Goal: Transaction & Acquisition: Subscribe to service/newsletter

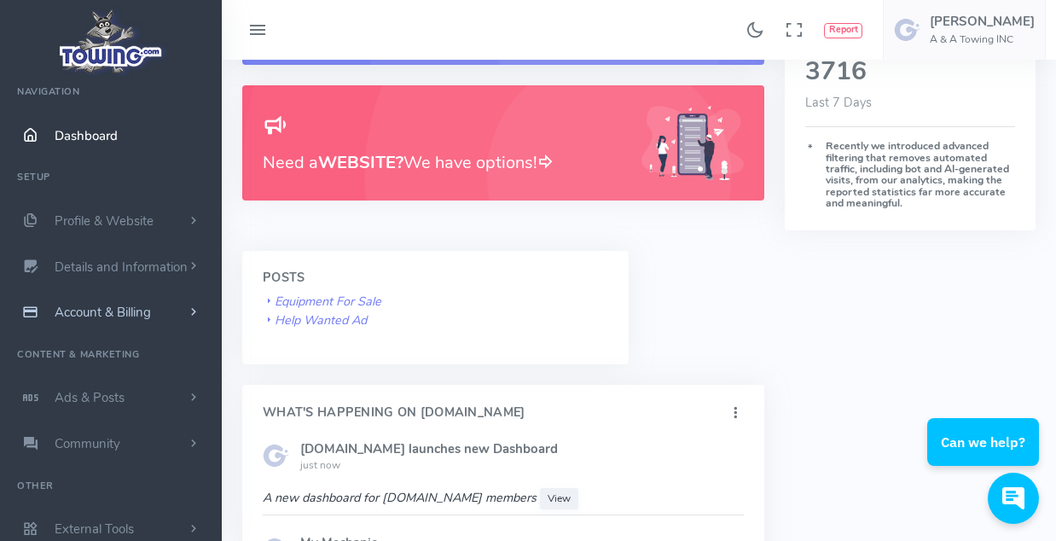
scroll to position [14, 0]
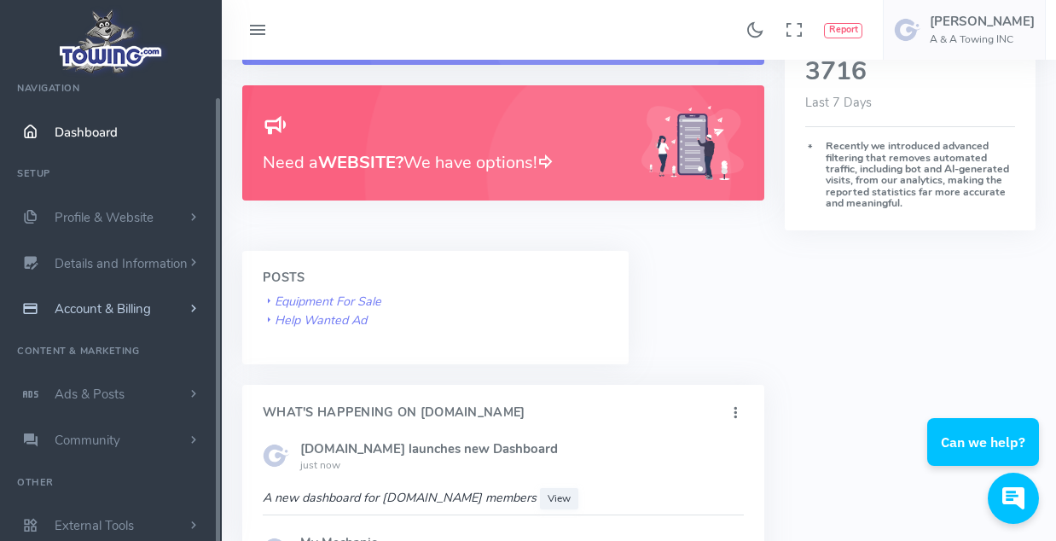
click at [81, 305] on span "Account & Billing" at bounding box center [103, 308] width 96 height 17
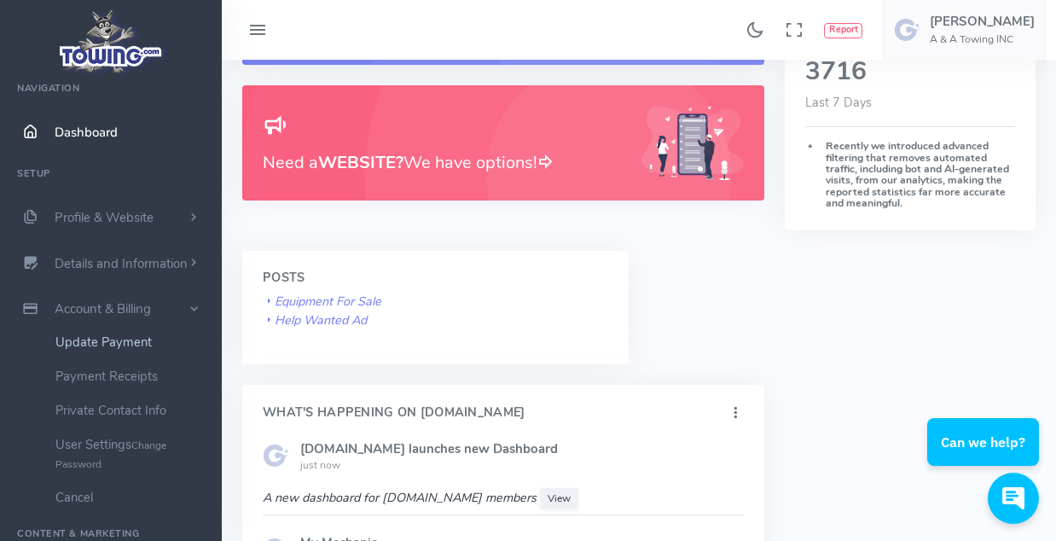
click at [97, 344] on link "Update Payment" at bounding box center [132, 342] width 179 height 34
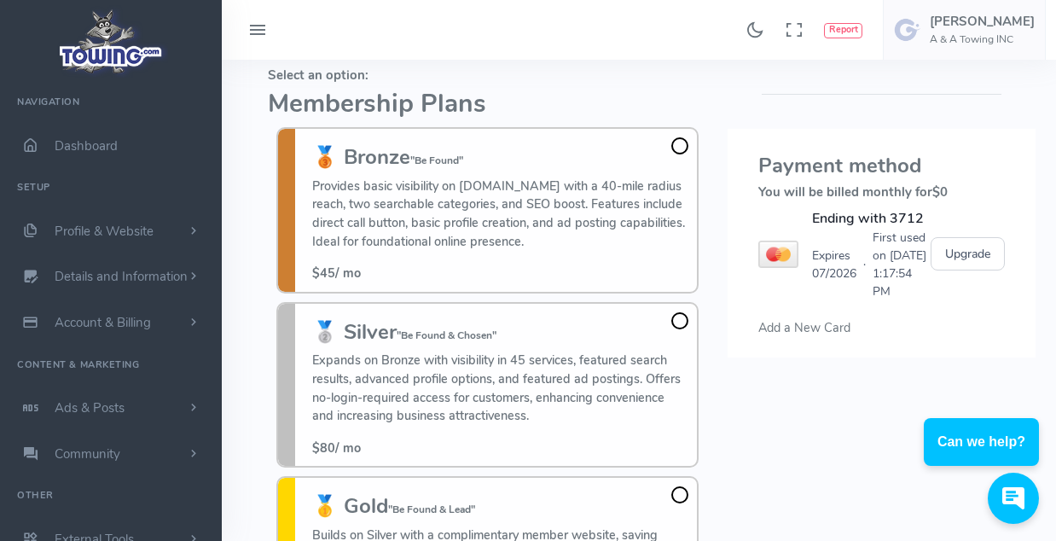
scroll to position [256, 0]
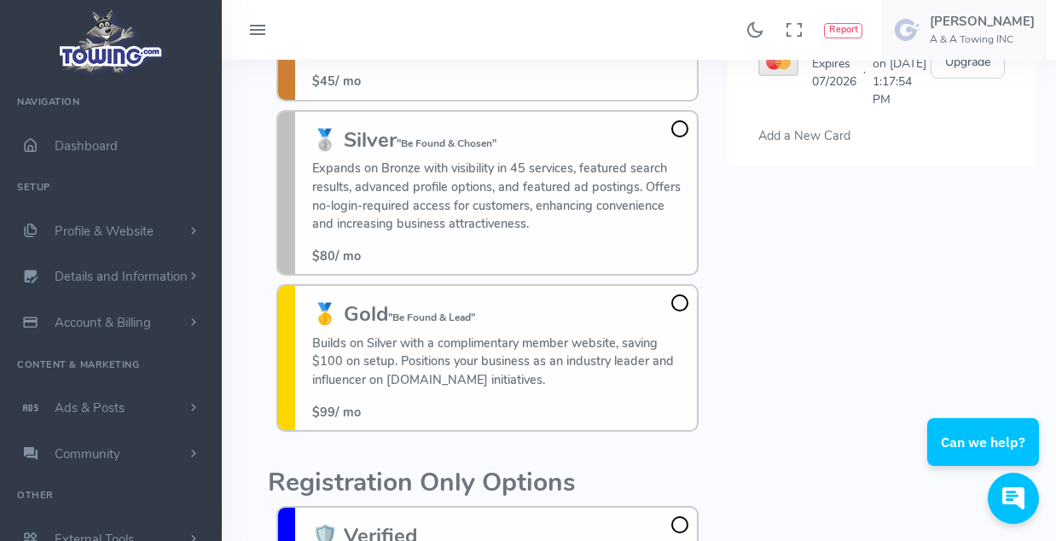
click at [683, 131] on span at bounding box center [679, 128] width 17 height 17
click at [0, 0] on input "🥈 Silver "Be Found & Chosen" Expands on Bronze with visibility in 45 services, …" at bounding box center [0, 0] width 0 height 0
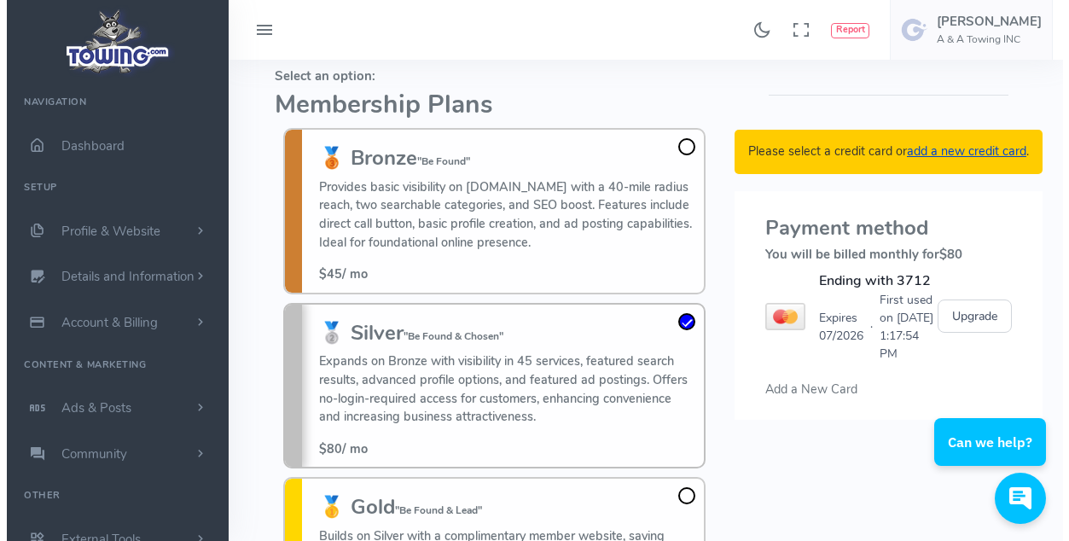
scroll to position [0, 0]
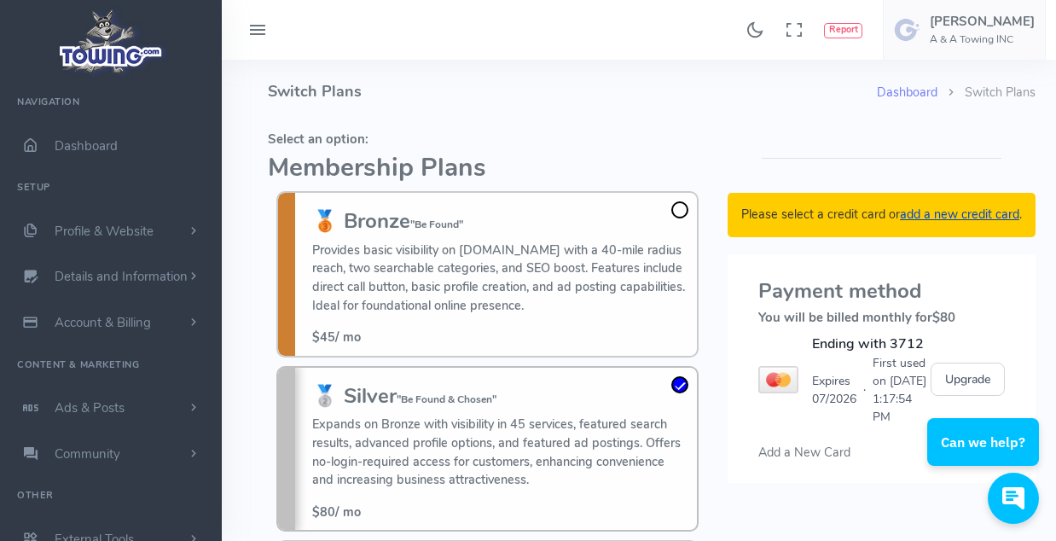
click at [963, 214] on link "add a new credit card" at bounding box center [959, 214] width 119 height 17
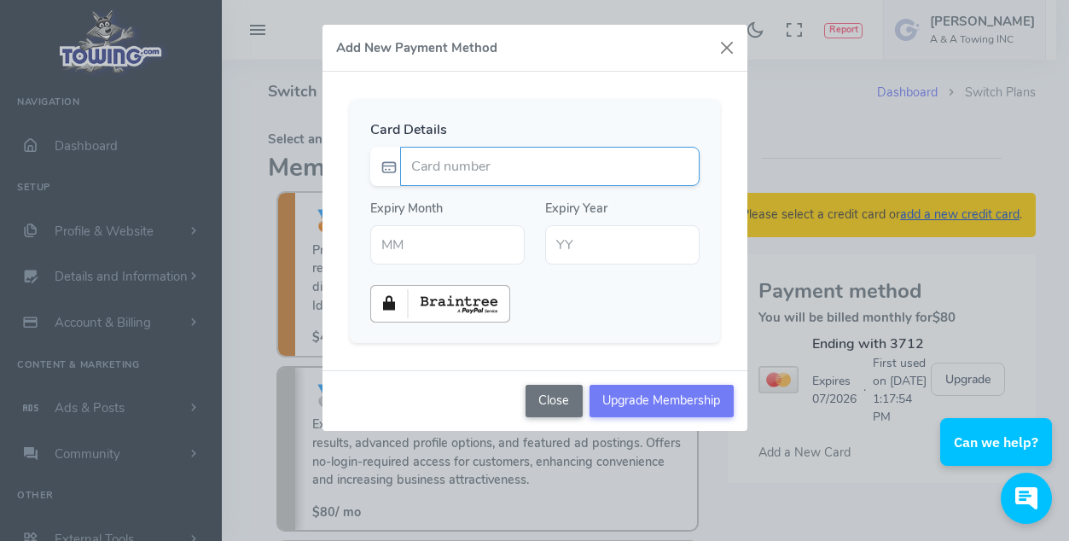
click at [438, 168] on input "Card number" at bounding box center [549, 166] width 299 height 39
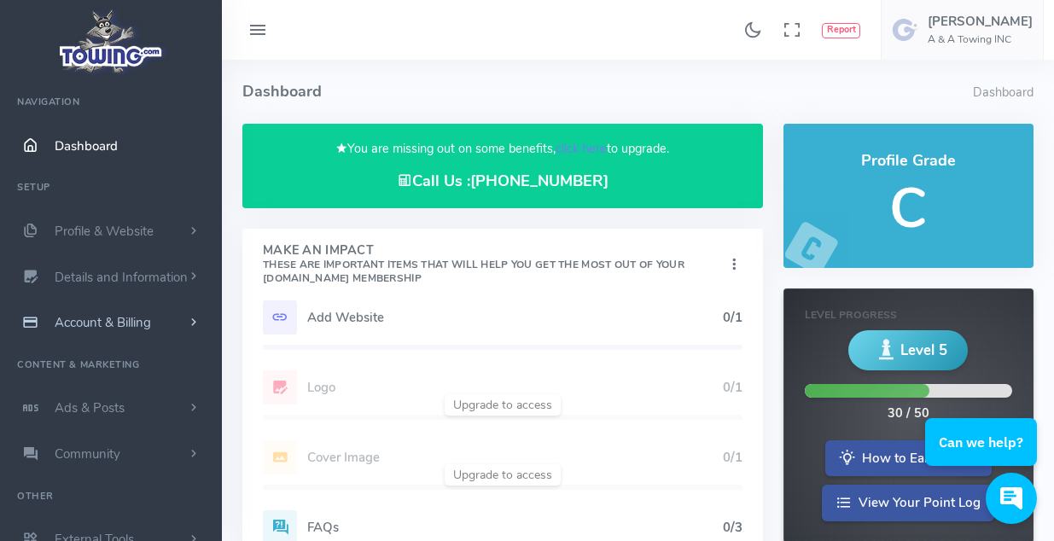
click at [112, 322] on span "Account & Billing" at bounding box center [103, 322] width 96 height 17
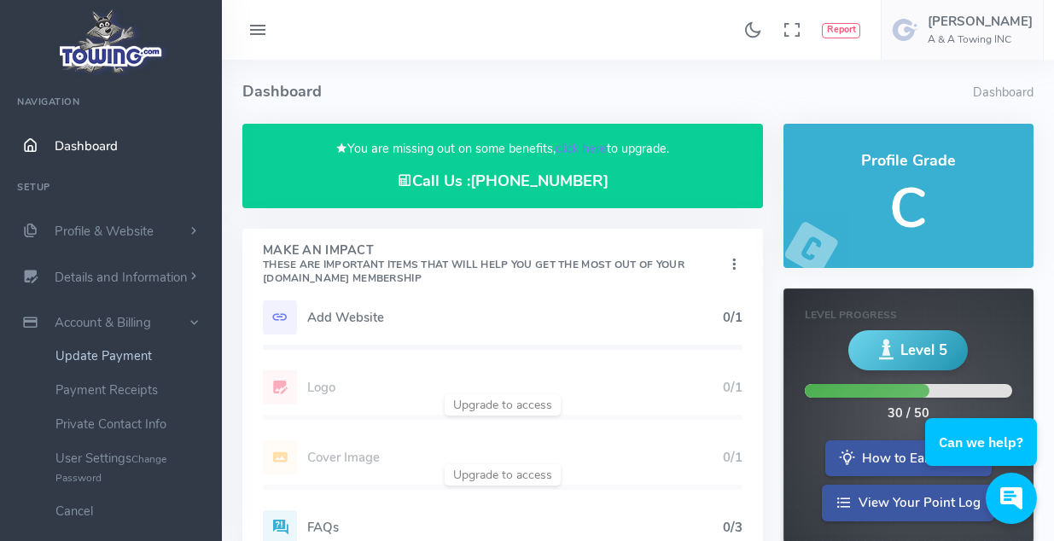
click at [94, 357] on link "Update Payment" at bounding box center [132, 356] width 179 height 34
click at [96, 355] on link "Update Payment" at bounding box center [132, 356] width 179 height 34
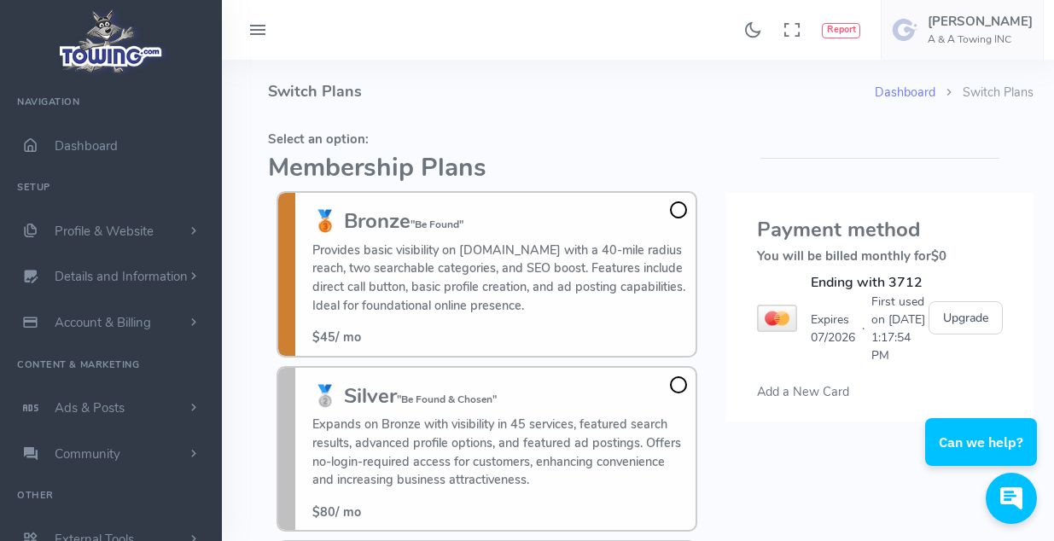
click at [681, 382] on span at bounding box center [678, 384] width 17 height 17
click at [0, 0] on input "🥈 Silver "Be Found & Chosen" Expands on Bronze with visibility in 45 services, …" at bounding box center [0, 0] width 0 height 0
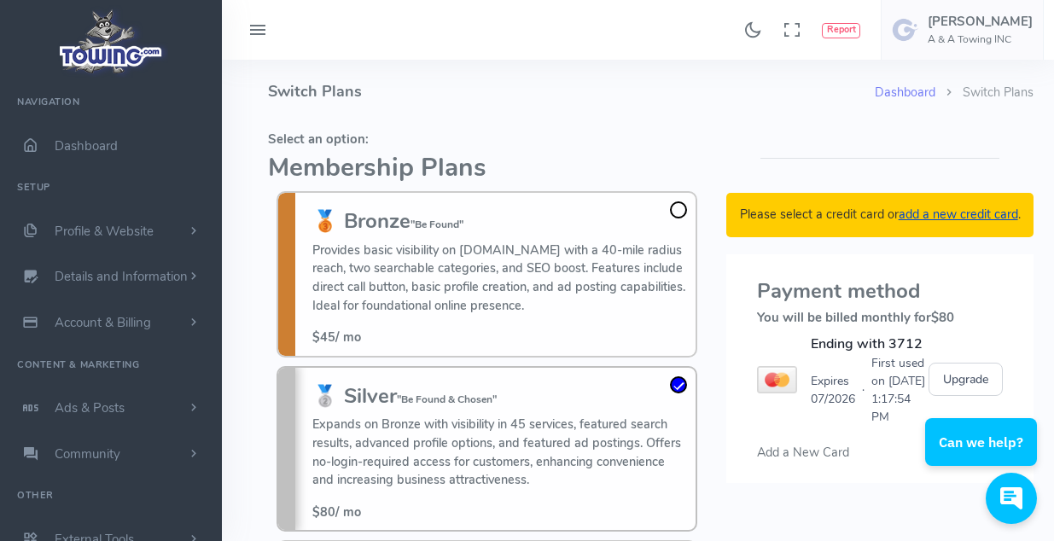
click at [940, 211] on link "add a new credit card" at bounding box center [957, 214] width 119 height 17
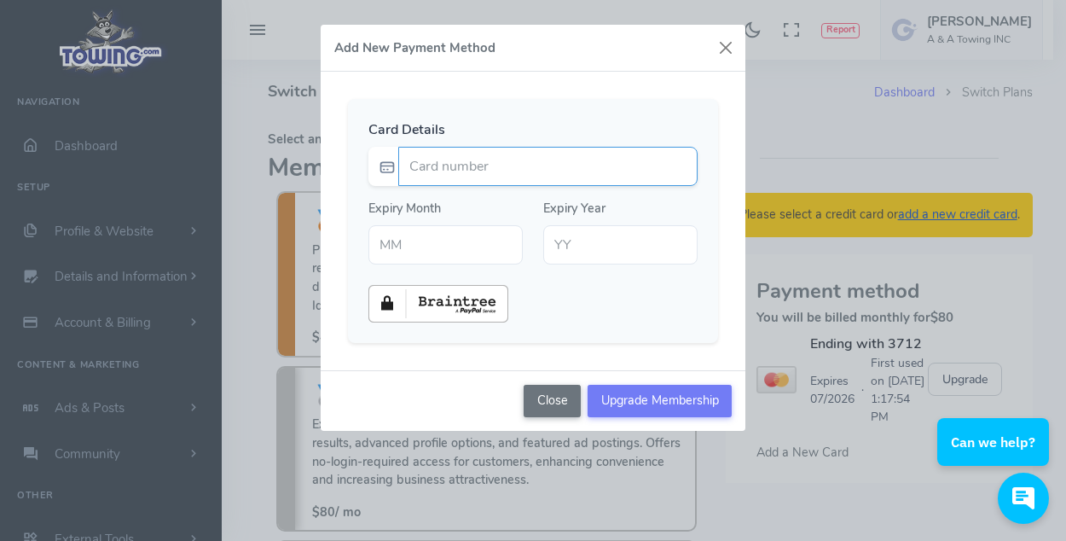
click at [424, 177] on input "Card number" at bounding box center [547, 166] width 299 height 39
type input "5348600081420389"
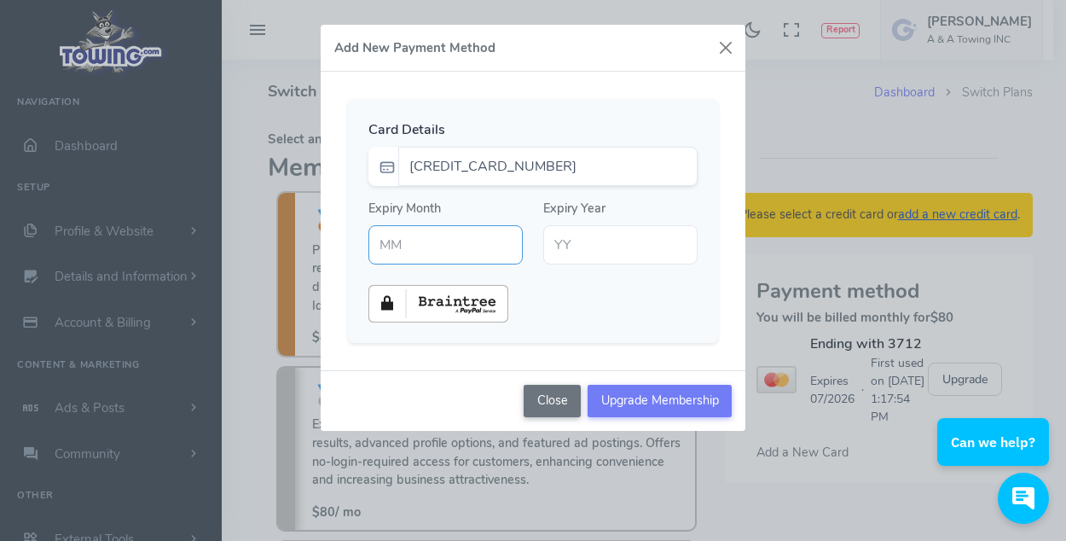
click at [473, 243] on input "text" at bounding box center [446, 244] width 154 height 39
type input "07"
click at [621, 254] on input "text" at bounding box center [620, 244] width 154 height 39
type input "30"
drag, startPoint x: 694, startPoint y: 406, endPoint x: 704, endPoint y: 462, distance: 56.4
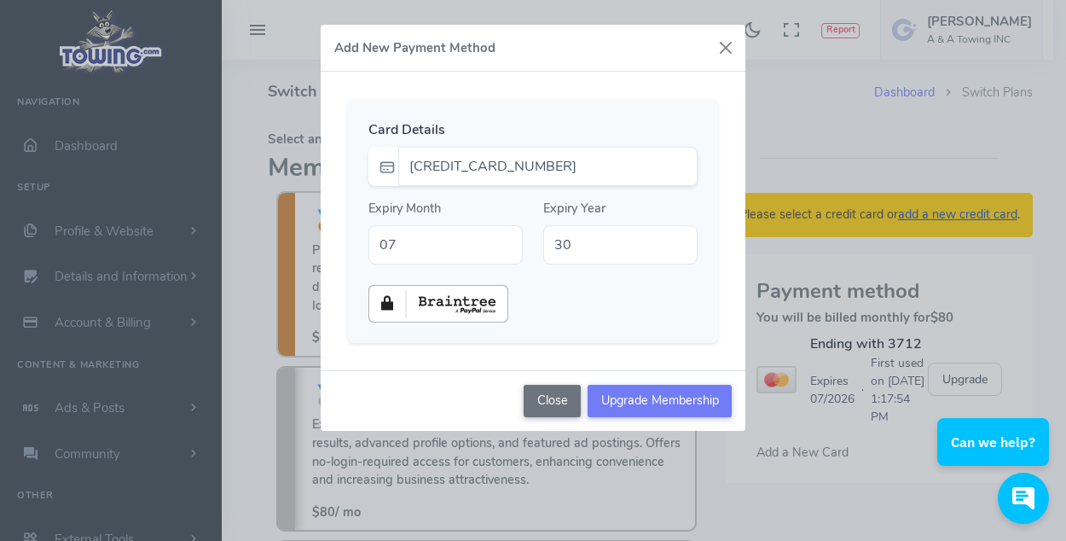
click at [704, 462] on div "Add New Payment Method Card Details 5348600081420389 Expiry Month 07 30" at bounding box center [533, 270] width 1066 height 541
click at [698, 397] on input "Upgrade Membership" at bounding box center [660, 401] width 144 height 32
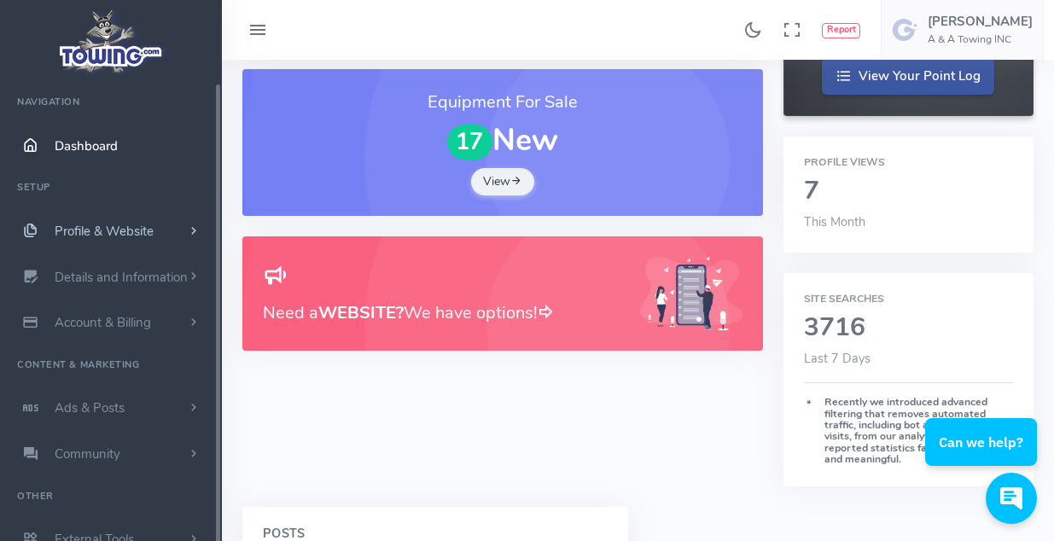
click at [85, 229] on span "Profile & Website" at bounding box center [104, 231] width 99 height 17
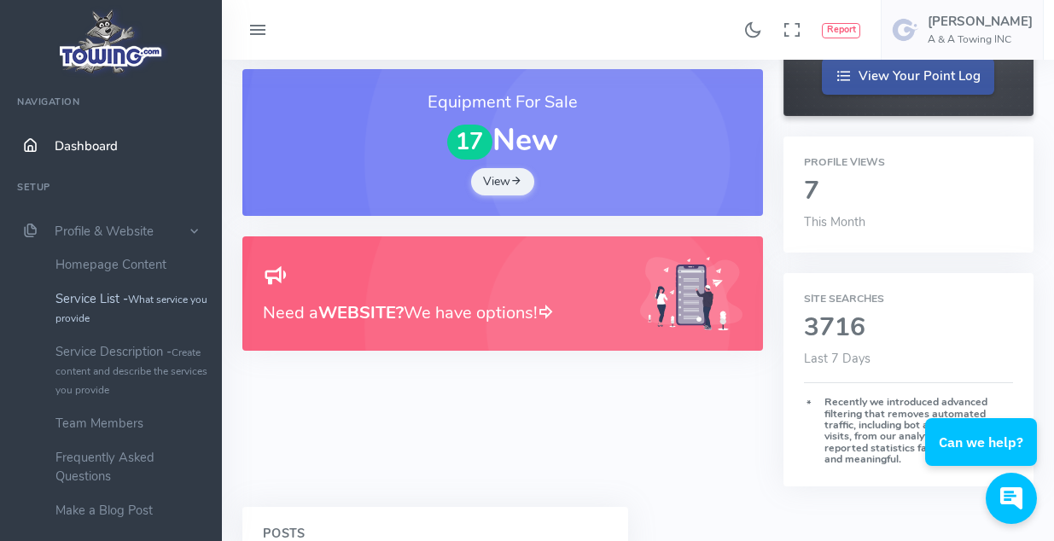
click at [91, 303] on link "Service List - What service you provide" at bounding box center [132, 308] width 179 height 53
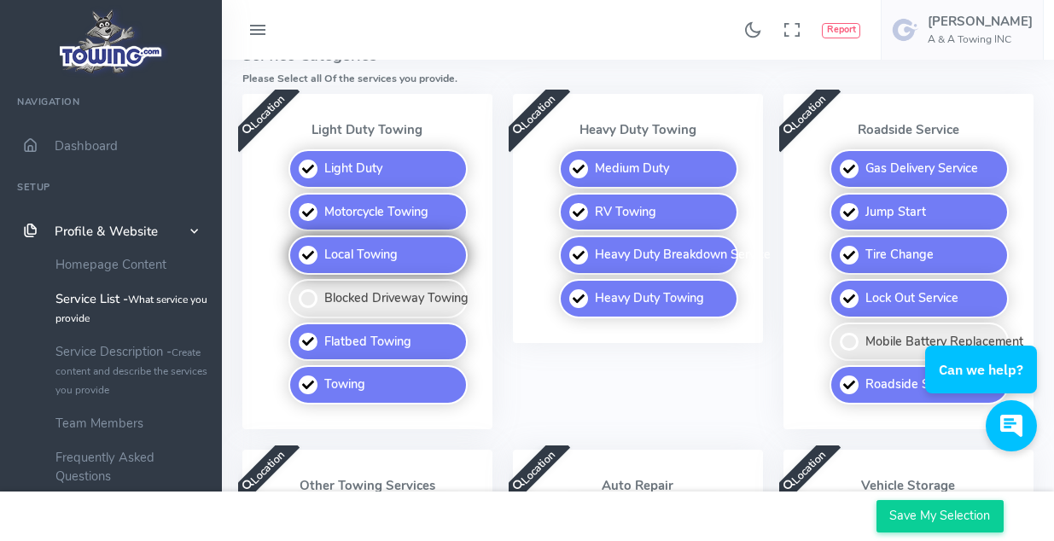
scroll to position [427, 0]
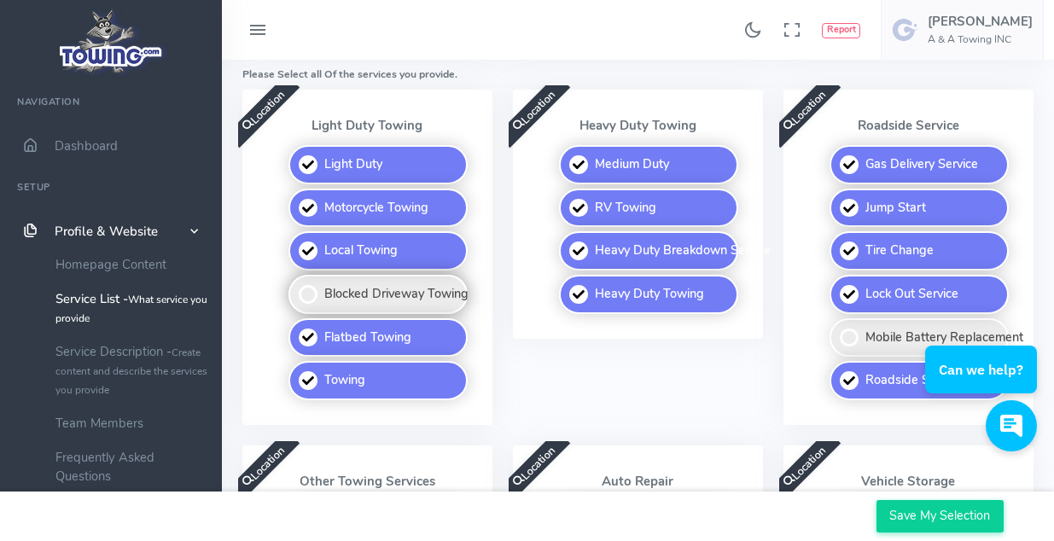
click at [316, 296] on label "Blocked Driveway Towing" at bounding box center [377, 294] width 179 height 39
click at [295, 286] on input "Blocked Driveway Towing" at bounding box center [289, 280] width 11 height 11
checkbox input "true"
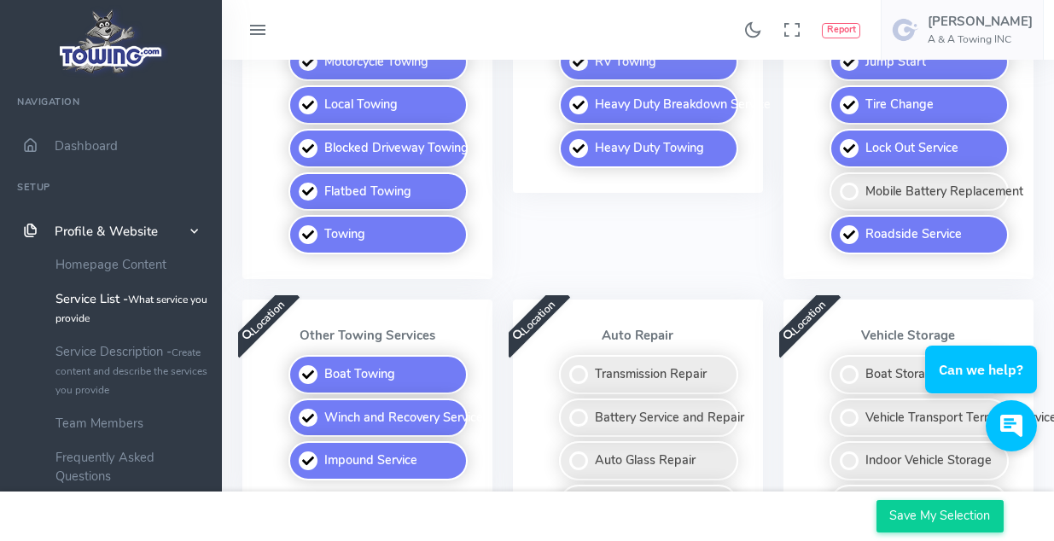
scroll to position [597, 0]
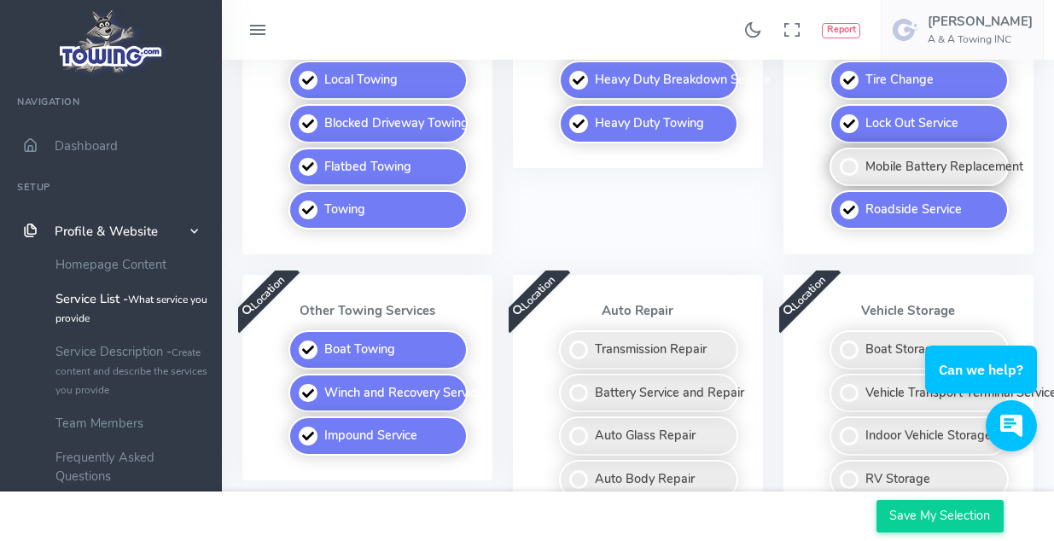
click at [851, 175] on label "Mobile Battery Replacement" at bounding box center [918, 167] width 179 height 39
click at [836, 159] on input "Mobile Battery Replacement" at bounding box center [830, 153] width 11 height 11
checkbox input "true"
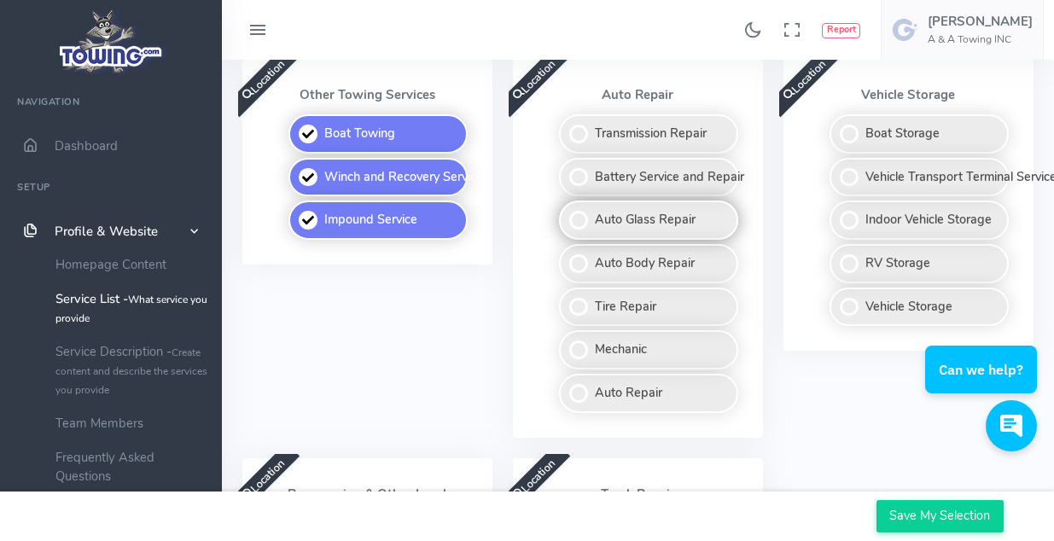
scroll to position [853, 0]
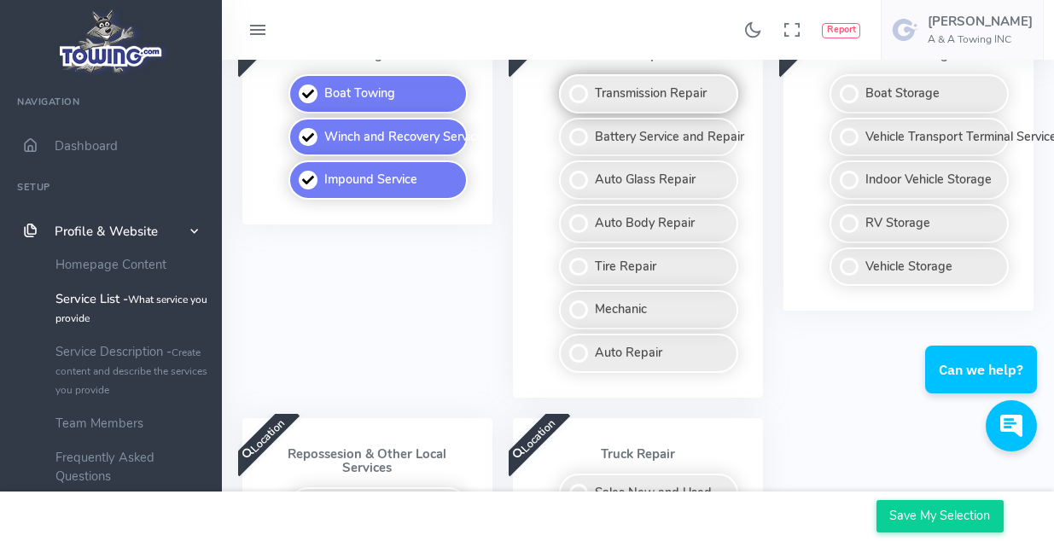
click at [577, 95] on label "Transmission Repair" at bounding box center [648, 93] width 179 height 39
click at [566, 85] on input "Transmission Repair" at bounding box center [560, 79] width 11 height 11
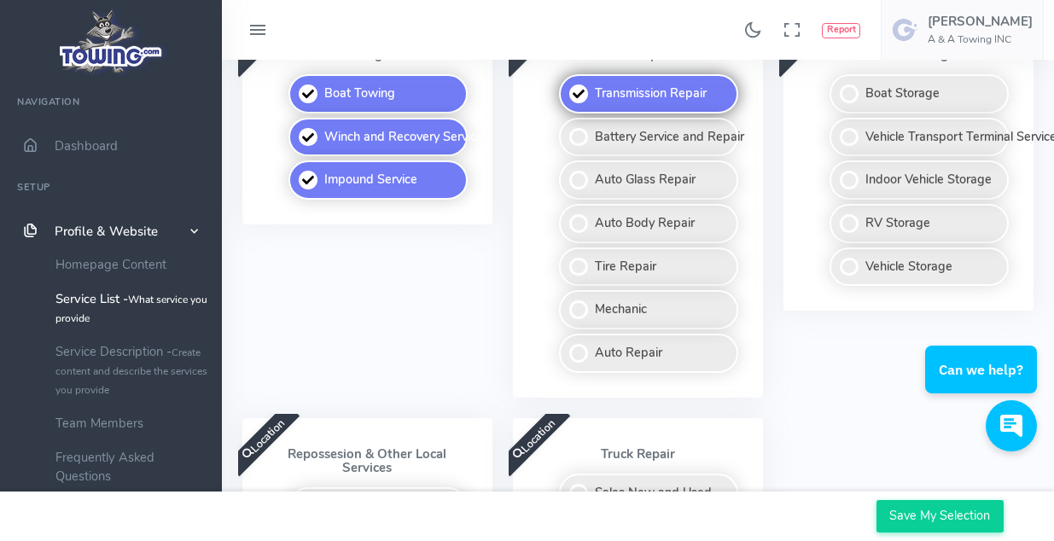
click at [577, 95] on label "Transmission Repair" at bounding box center [648, 93] width 179 height 39
click at [566, 85] on input "Transmission Repair" at bounding box center [560, 79] width 11 height 11
checkbox input "false"
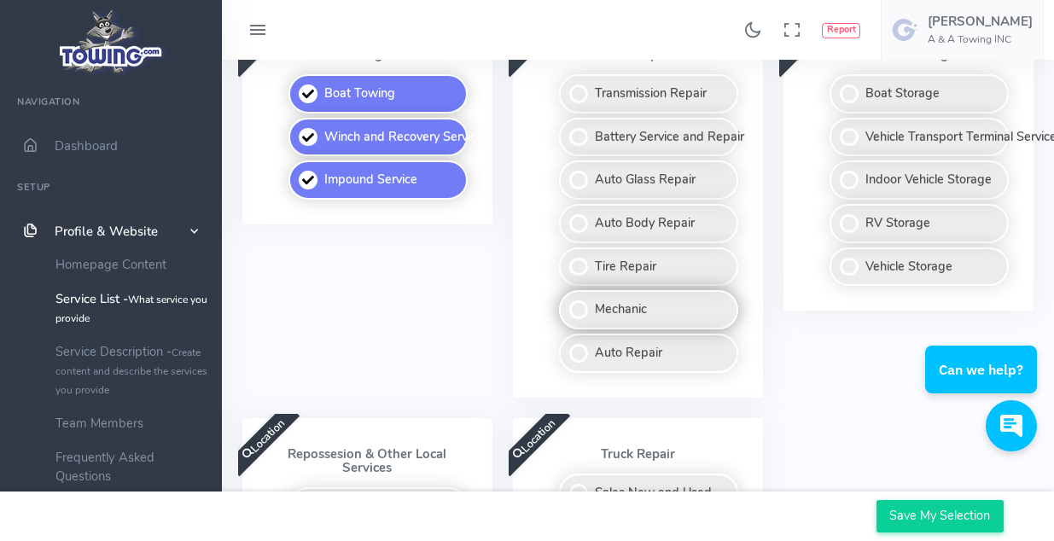
click at [584, 303] on label "Mechanic" at bounding box center [648, 309] width 179 height 39
click at [566, 301] on input "Mechanic" at bounding box center [560, 295] width 11 height 11
checkbox input "true"
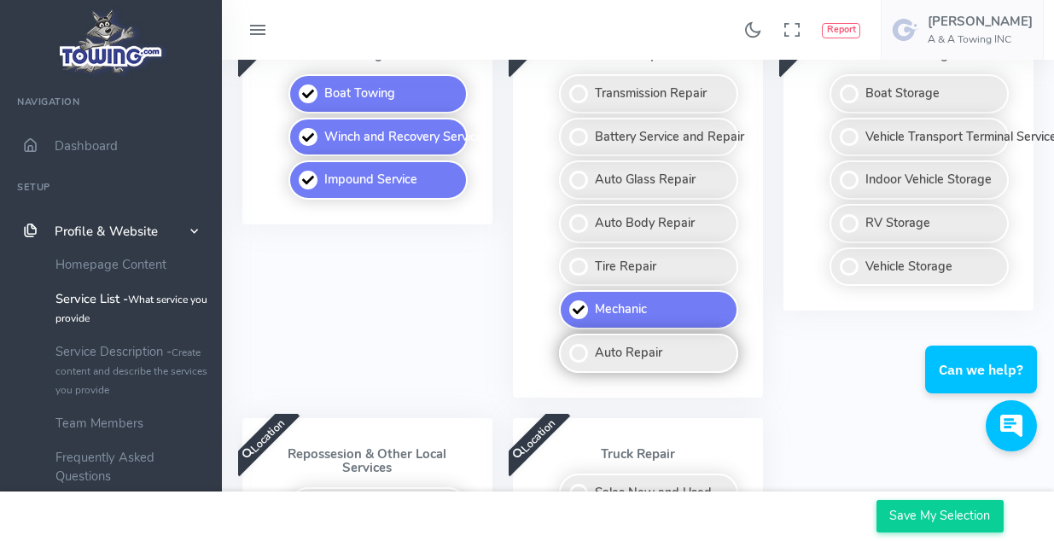
click at [590, 355] on label "Auto Repair" at bounding box center [648, 353] width 179 height 39
click at [566, 345] on input "Auto Repair" at bounding box center [560, 339] width 11 height 11
checkbox input "true"
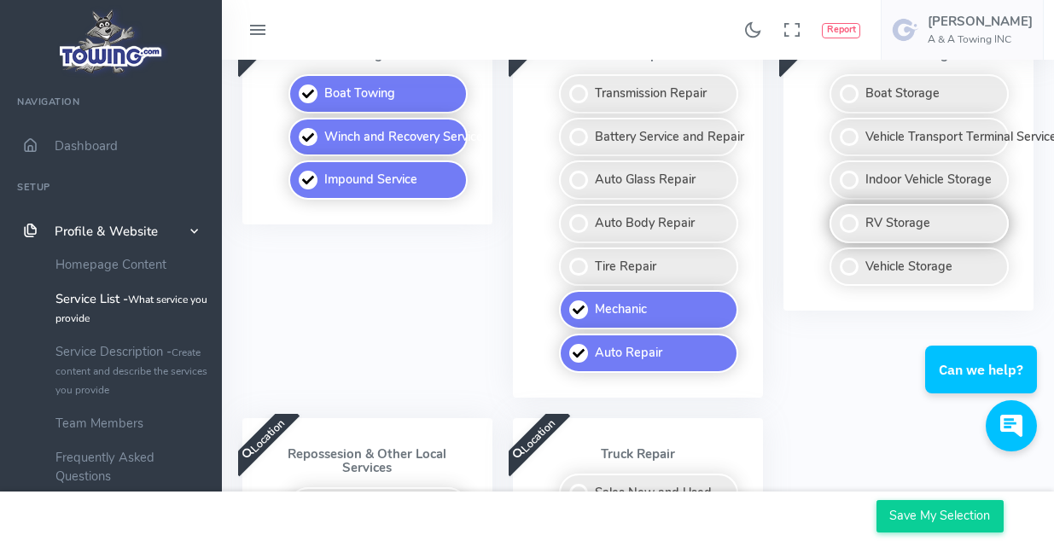
scroll to position [768, 0]
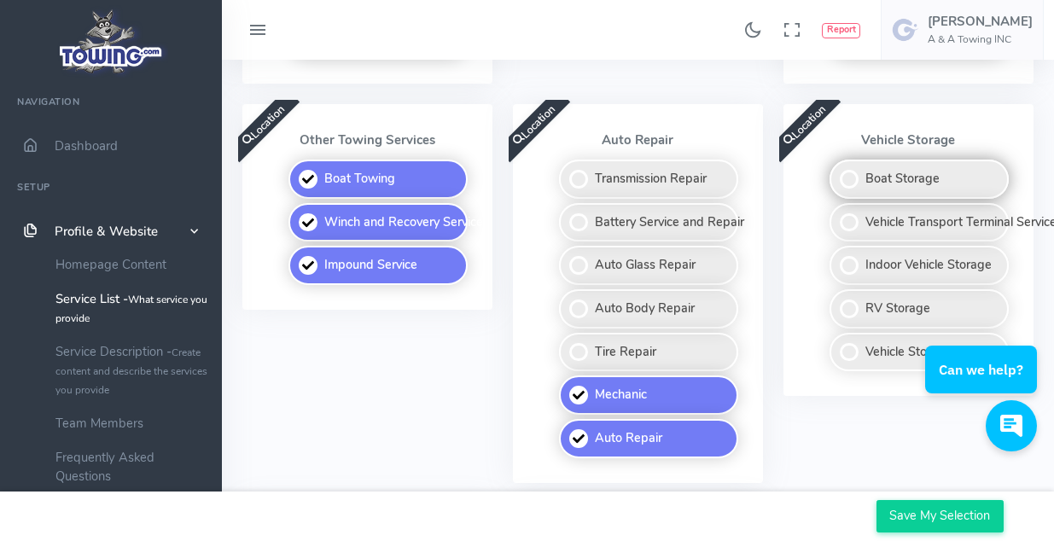
click at [849, 188] on label "Boat Storage" at bounding box center [918, 179] width 179 height 39
click at [836, 171] on input "Boat Storage" at bounding box center [830, 165] width 11 height 11
checkbox input "true"
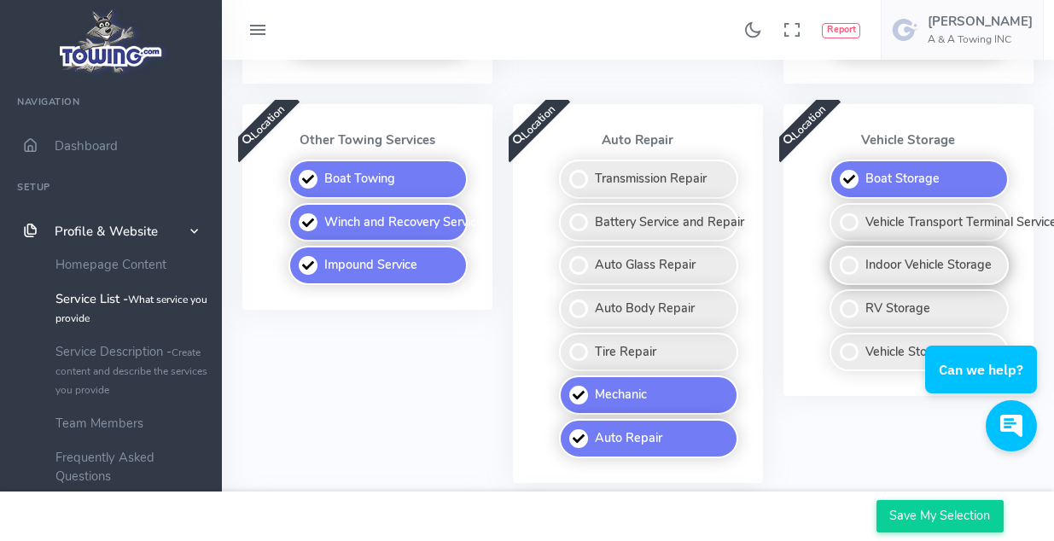
click at [847, 263] on label "Indoor Vehicle Storage" at bounding box center [918, 265] width 179 height 39
click at [836, 257] on input "Indoor Vehicle Storage" at bounding box center [830, 251] width 11 height 11
checkbox input "true"
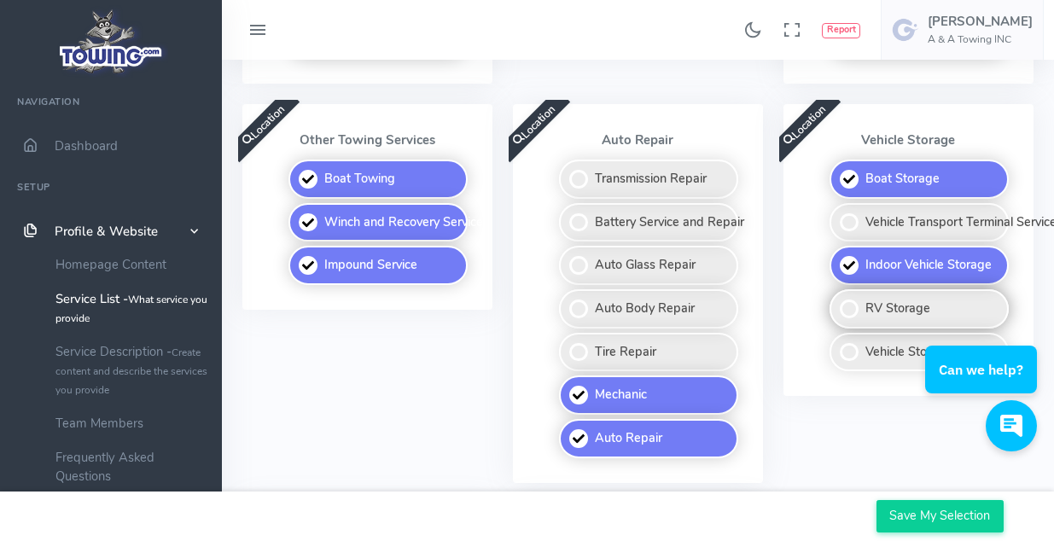
click at [857, 312] on label "RV Storage" at bounding box center [918, 308] width 179 height 39
click at [836, 300] on input "RV Storage" at bounding box center [830, 294] width 11 height 11
checkbox input "true"
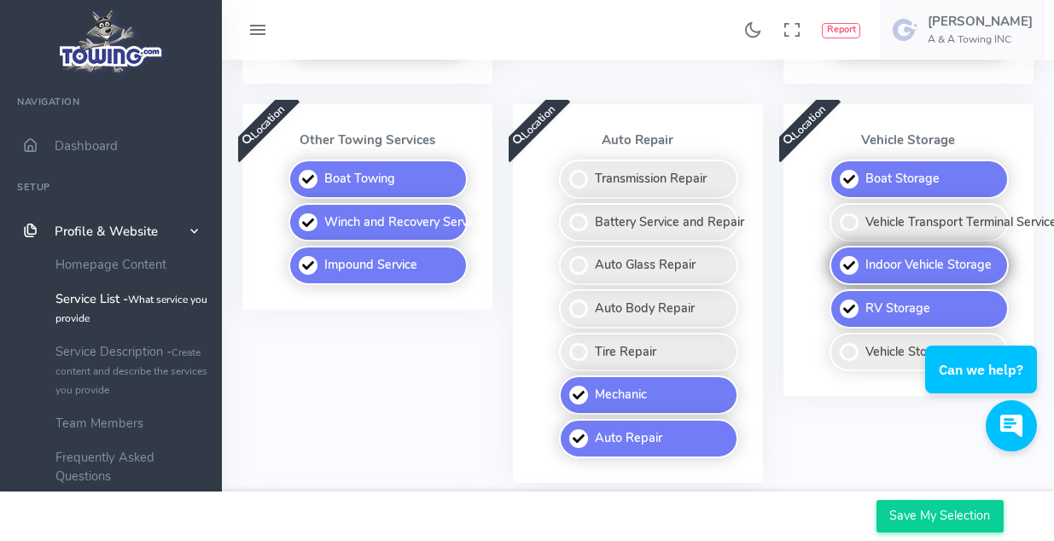
click at [848, 264] on label "Indoor Vehicle Storage" at bounding box center [918, 265] width 179 height 39
click at [836, 257] on input "Indoor Vehicle Storage" at bounding box center [830, 251] width 11 height 11
checkbox input "false"
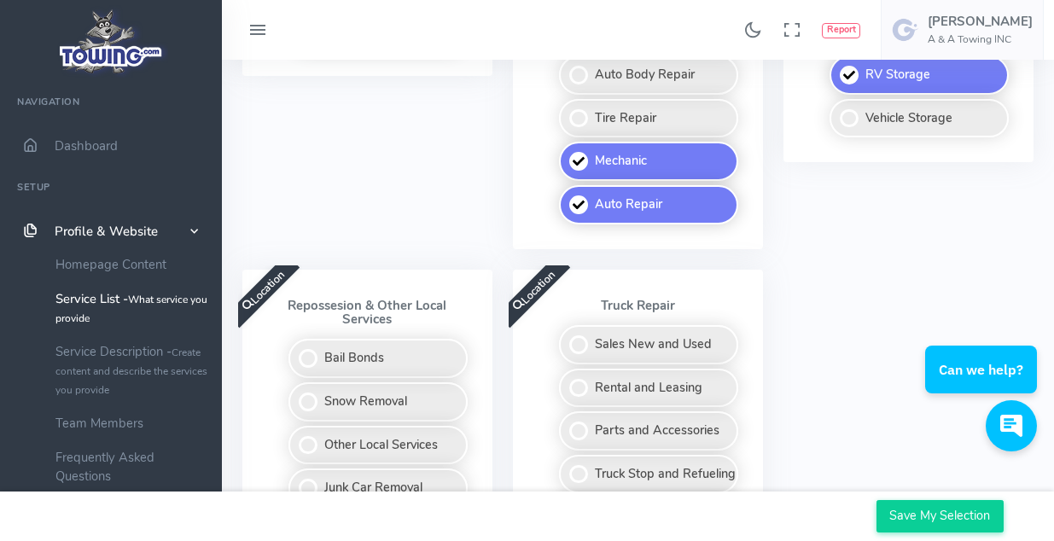
scroll to position [1024, 0]
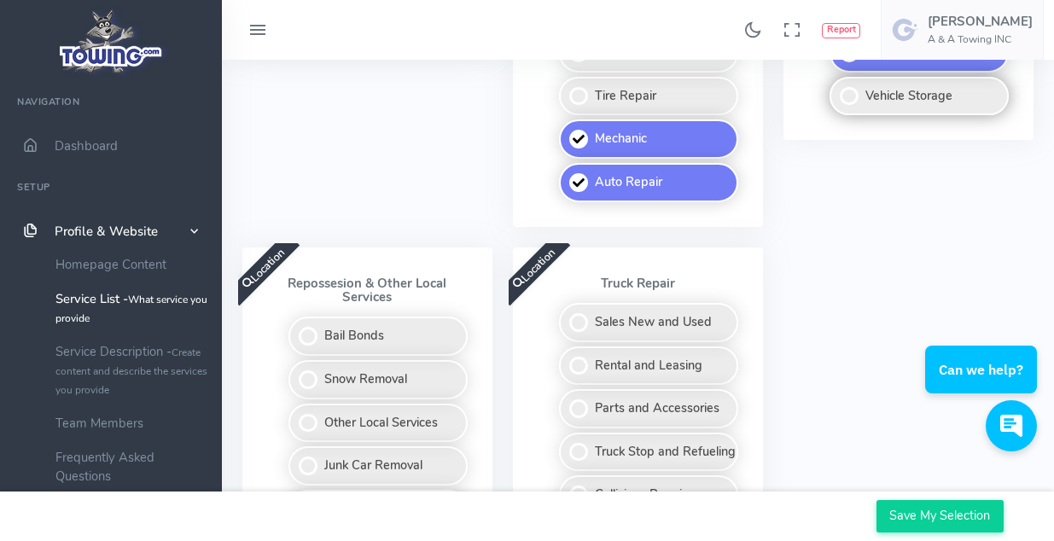
click at [846, 97] on label "Vehicle Storage" at bounding box center [918, 96] width 179 height 39
click at [836, 88] on input "Vehicle Storage" at bounding box center [830, 82] width 11 height 11
checkbox input "true"
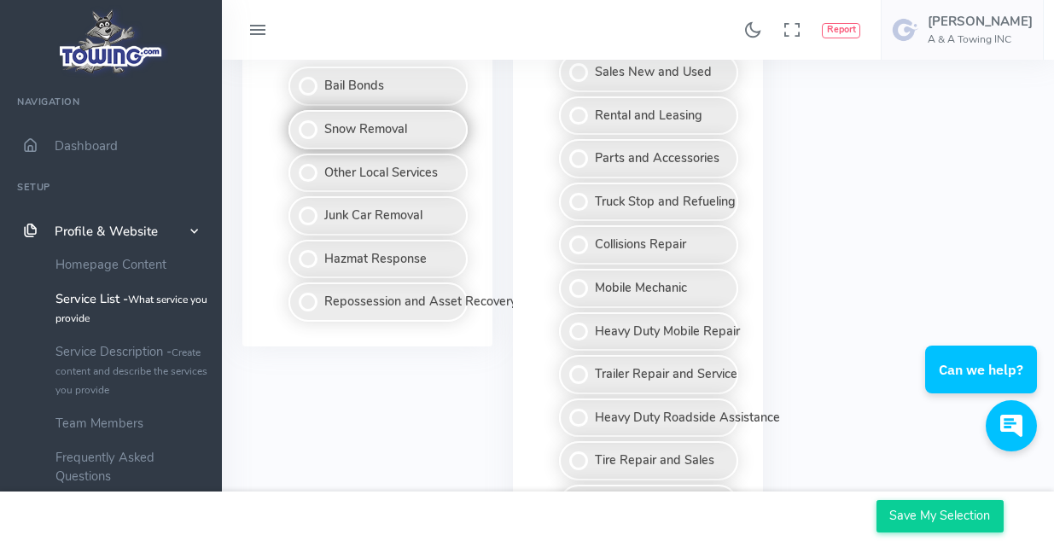
scroll to position [1280, 0]
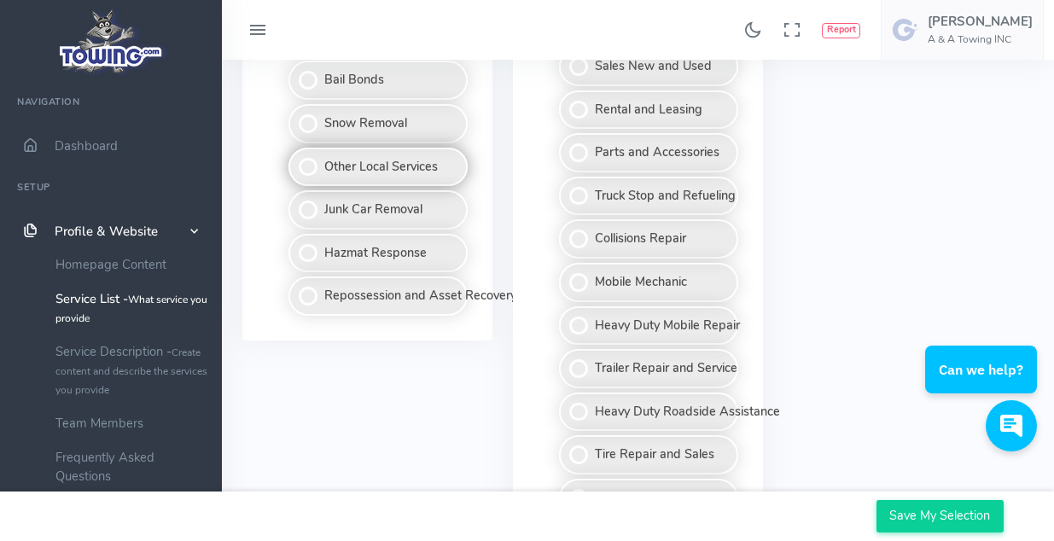
click at [311, 166] on label "Other Local Services" at bounding box center [377, 167] width 179 height 39
click at [295, 159] on input "Other Local Services" at bounding box center [289, 153] width 11 height 11
checkbox input "true"
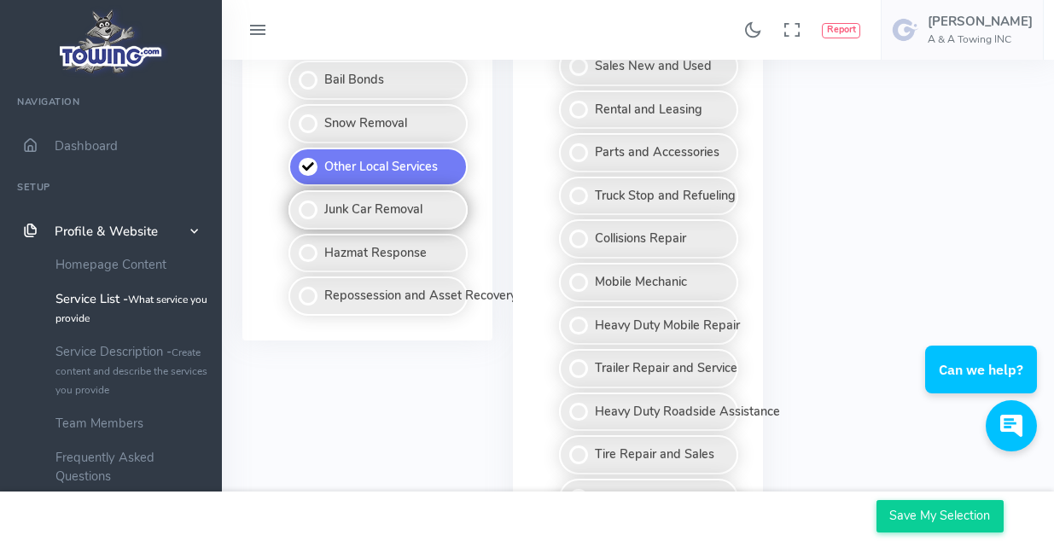
click at [310, 216] on label "Junk Car Removal" at bounding box center [377, 209] width 179 height 39
click at [295, 201] on input "Junk Car Removal" at bounding box center [289, 195] width 11 height 11
checkbox input "true"
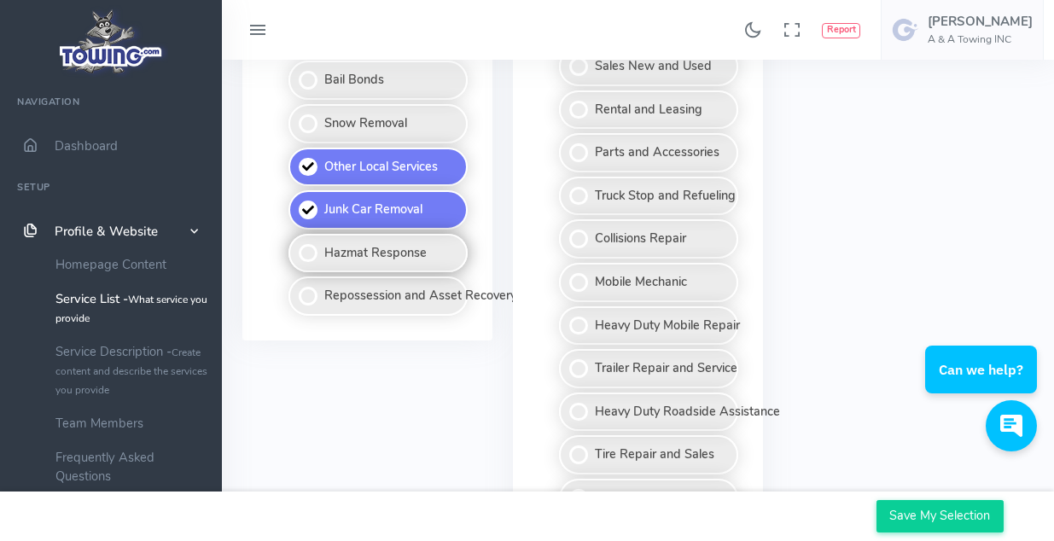
click at [316, 260] on label "Hazmat Response" at bounding box center [377, 253] width 179 height 39
click at [295, 245] on input "Hazmat Response" at bounding box center [289, 239] width 11 height 11
click at [316, 260] on label "Hazmat Response" at bounding box center [377, 253] width 179 height 39
click at [295, 245] on input "Hazmat Response" at bounding box center [289, 239] width 11 height 11
checkbox input "false"
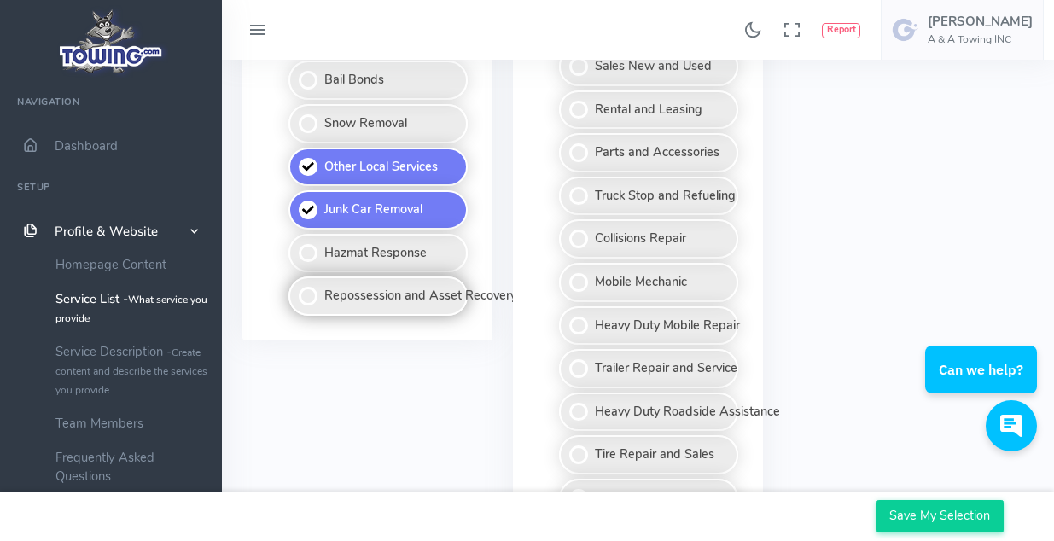
click at [325, 292] on label "Repossession and Asset Recovery" at bounding box center [377, 295] width 179 height 39
click at [295, 288] on input "Repossession and Asset Recovery" at bounding box center [289, 281] width 11 height 11
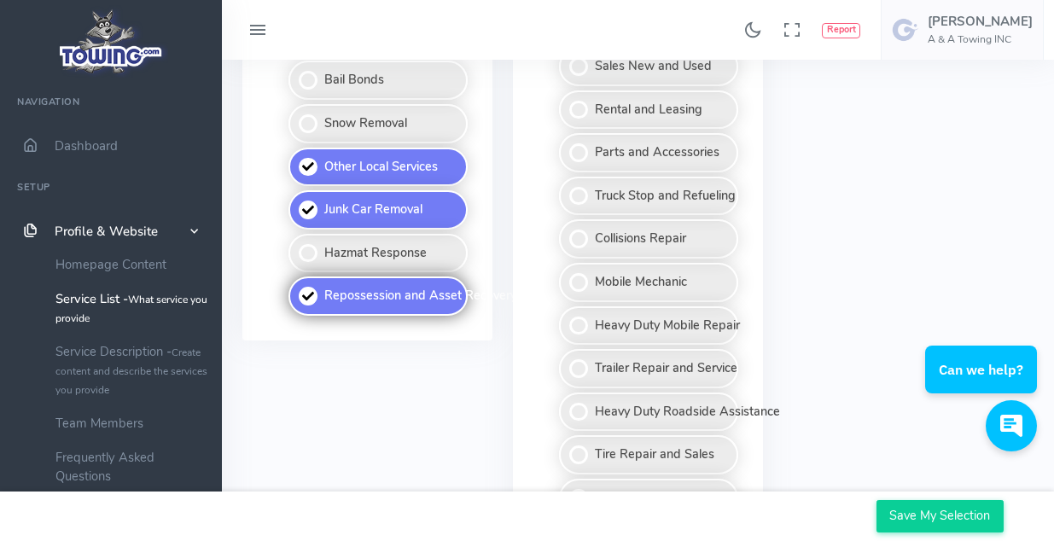
click at [326, 293] on label "Repossession and Asset Recovery" at bounding box center [377, 295] width 179 height 39
click at [295, 288] on input "Repossession and Asset Recovery" at bounding box center [289, 281] width 11 height 11
checkbox input "false"
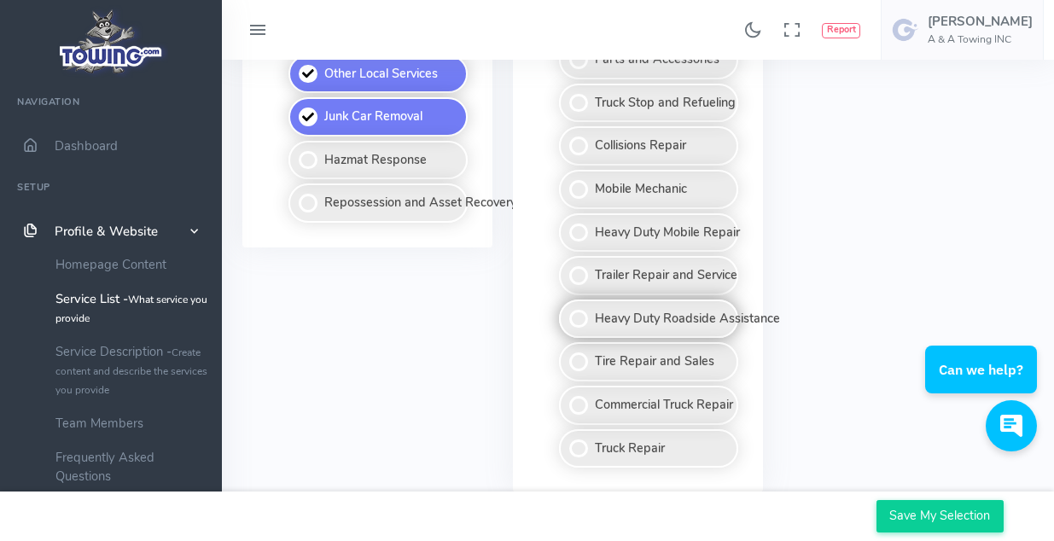
scroll to position [1536, 0]
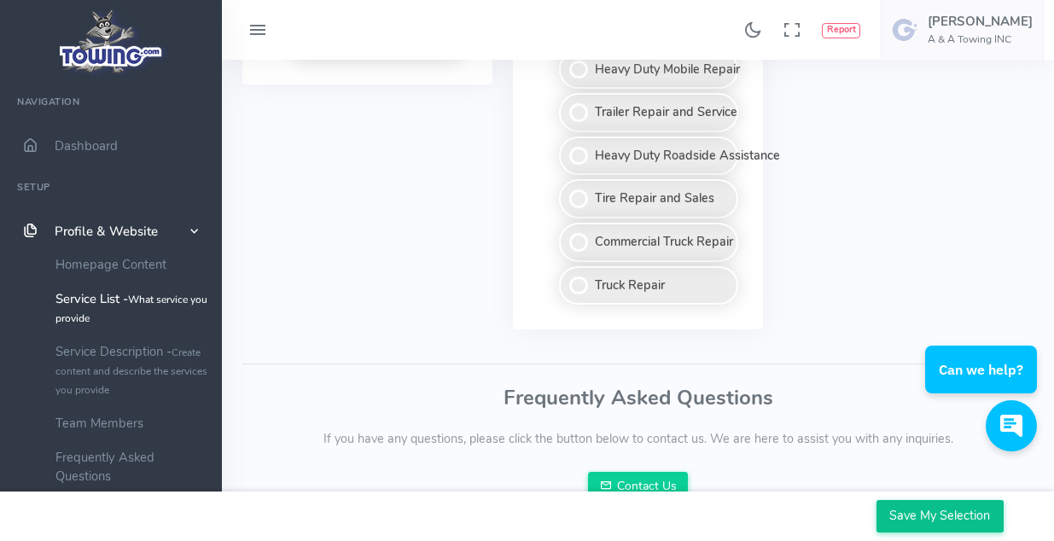
click at [962, 526] on input "Save My Selection" at bounding box center [939, 516] width 127 height 32
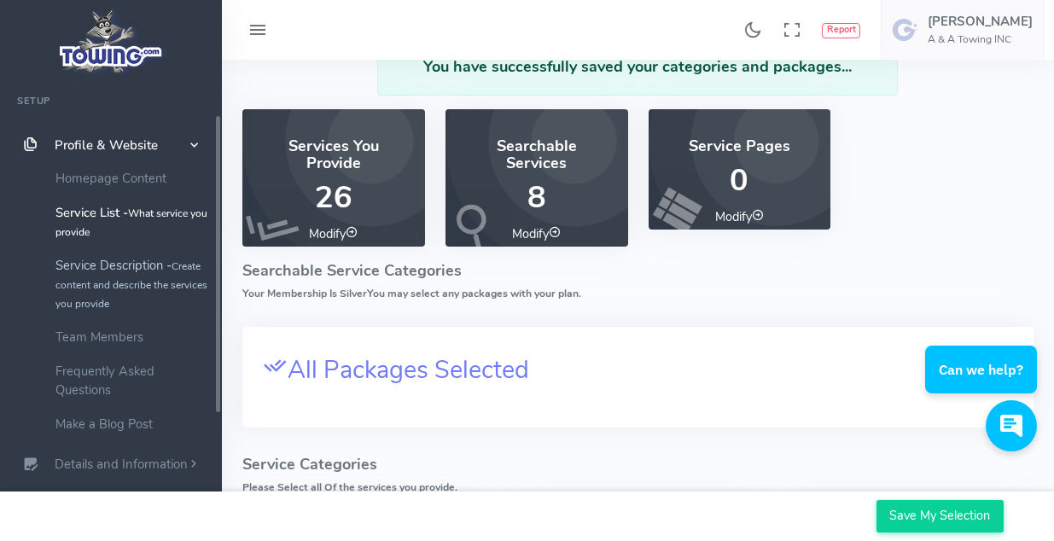
scroll to position [117, 0]
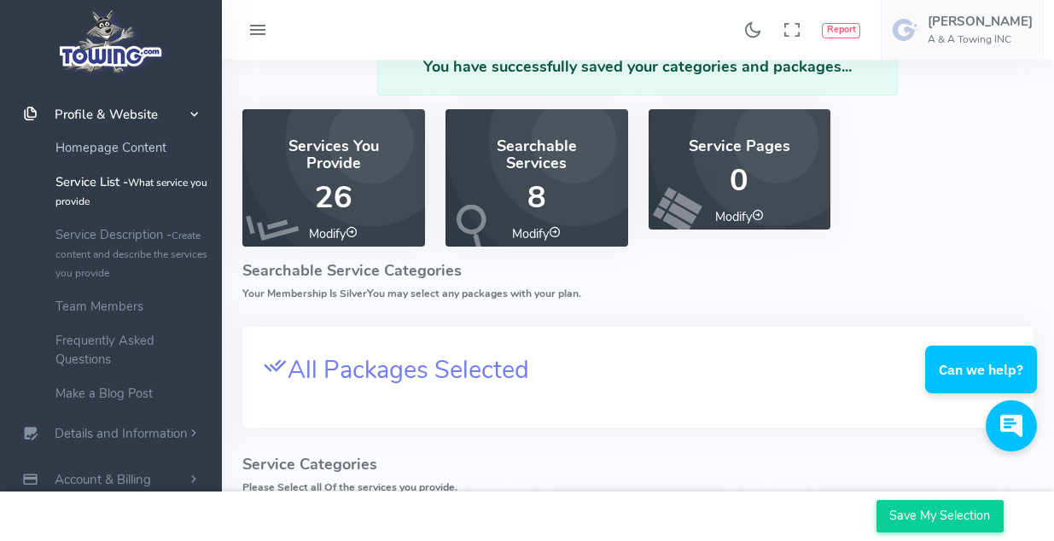
click at [135, 142] on link "Homepage Content" at bounding box center [132, 148] width 179 height 34
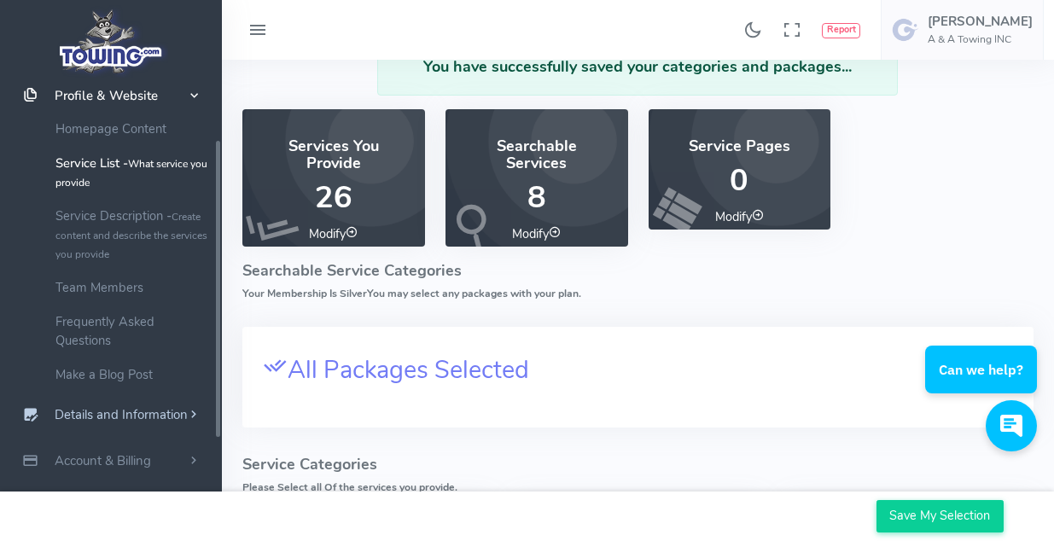
scroll to position [85, 0]
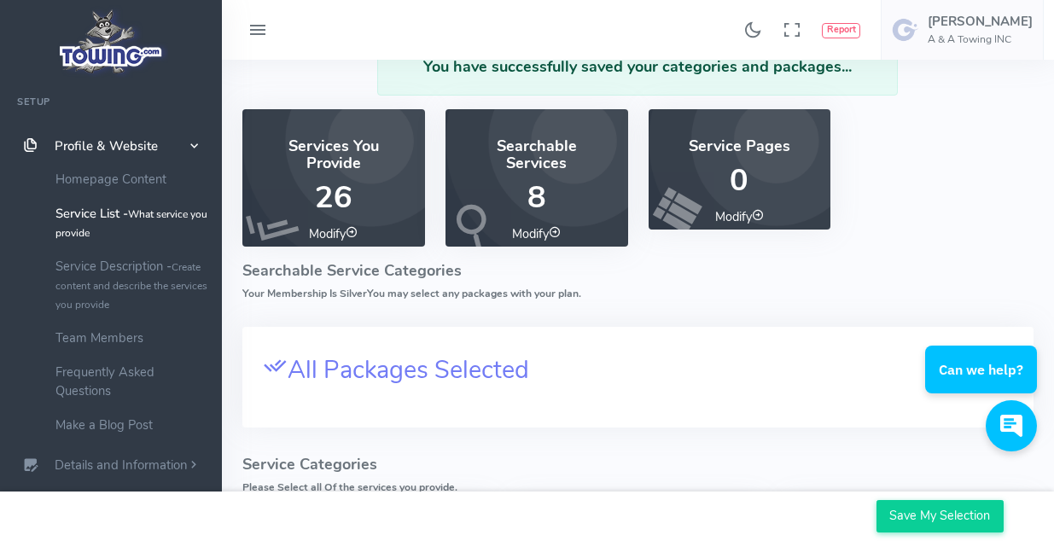
click at [67, 137] on link "Profile & Website" at bounding box center [111, 146] width 222 height 46
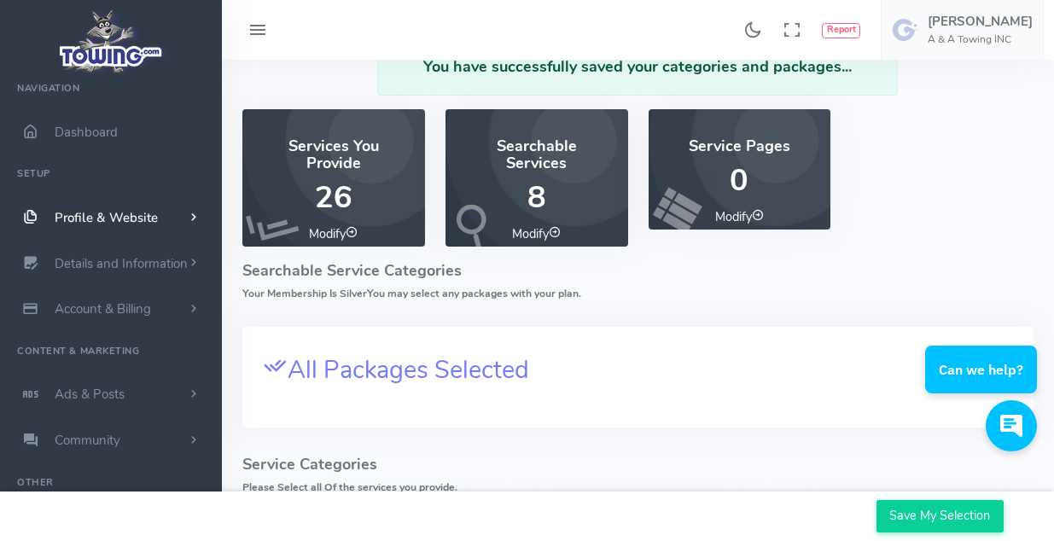
scroll to position [14, 0]
click at [96, 252] on link "Details and Information" at bounding box center [111, 264] width 222 height 46
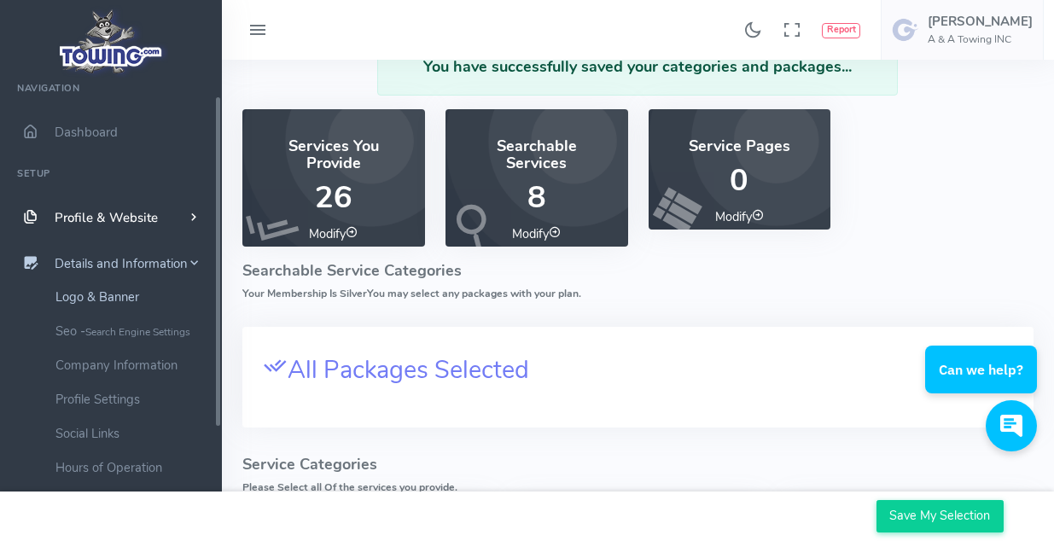
scroll to position [99, 0]
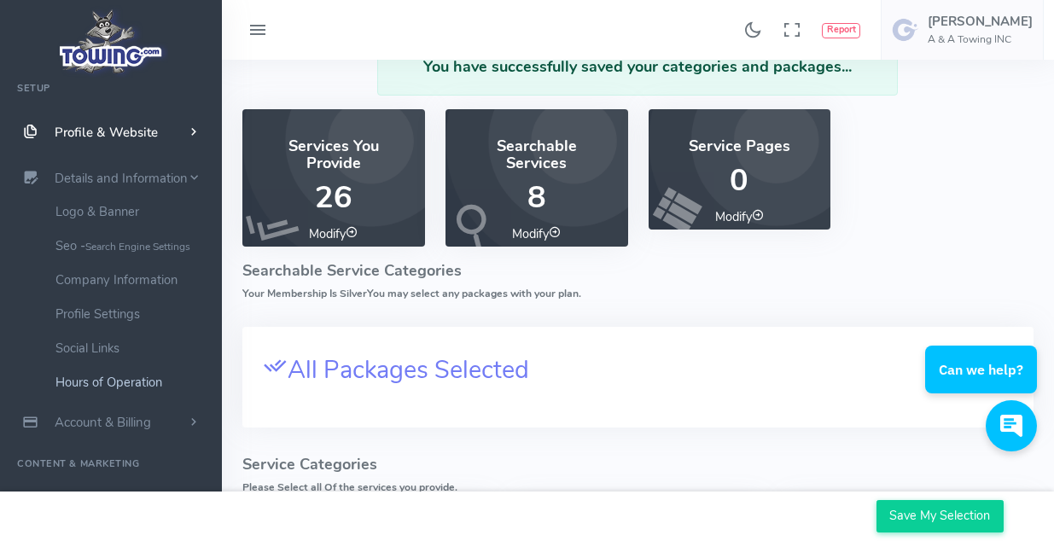
click at [113, 369] on link "Hours of Operation" at bounding box center [132, 382] width 179 height 34
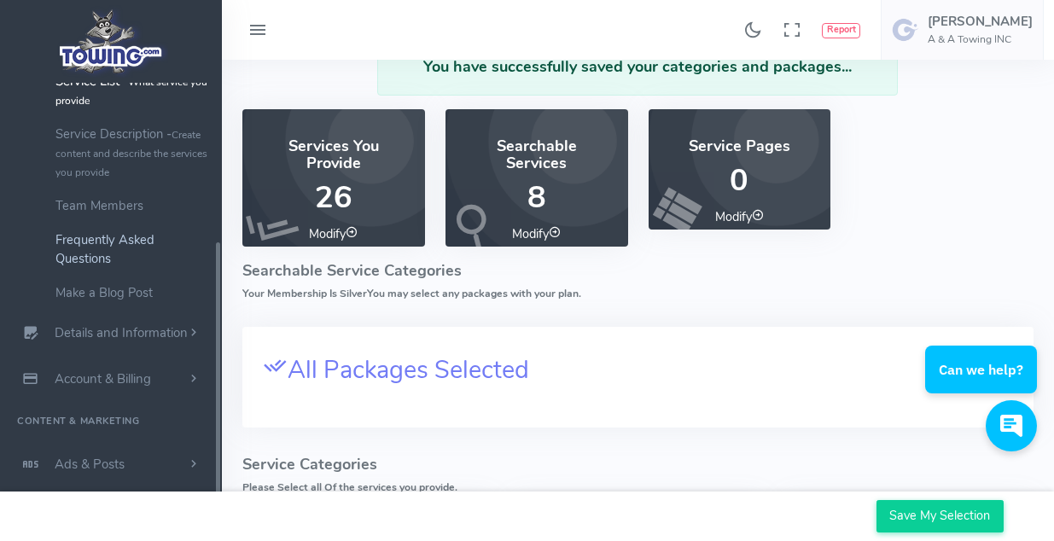
scroll to position [288, 0]
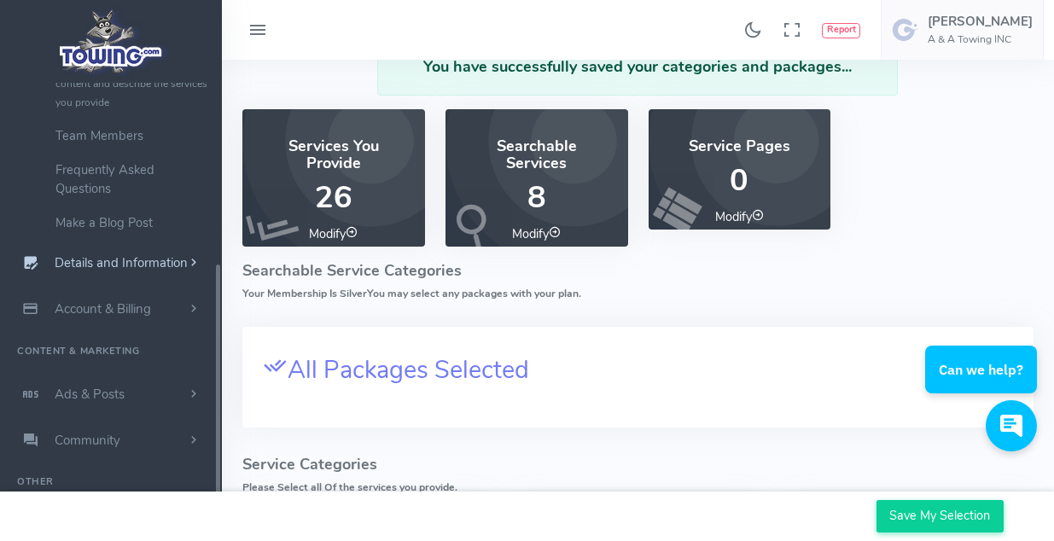
click at [117, 265] on span "Details and Information" at bounding box center [121, 263] width 133 height 17
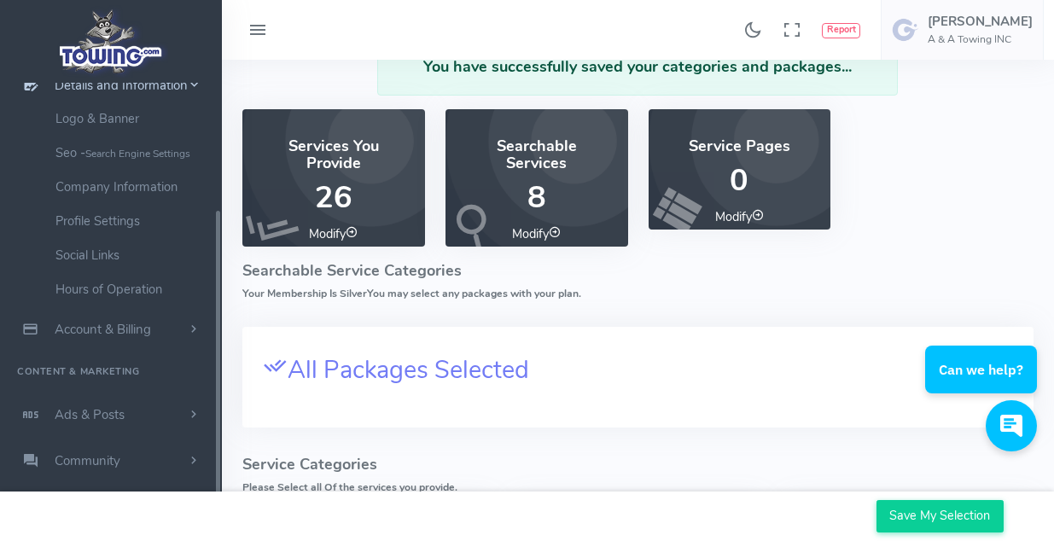
scroll to position [177, 0]
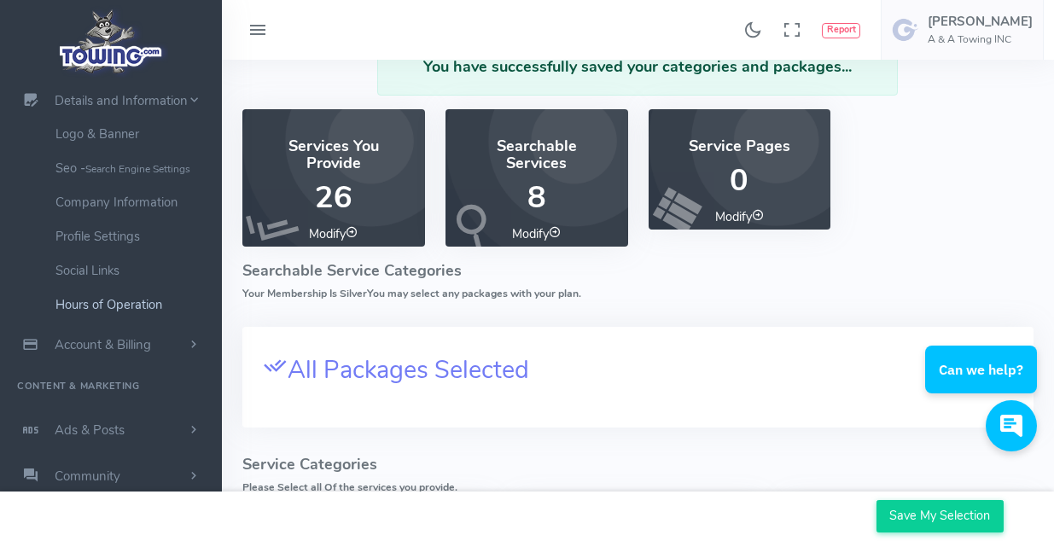
click at [105, 302] on link "Hours of Operation" at bounding box center [132, 305] width 179 height 34
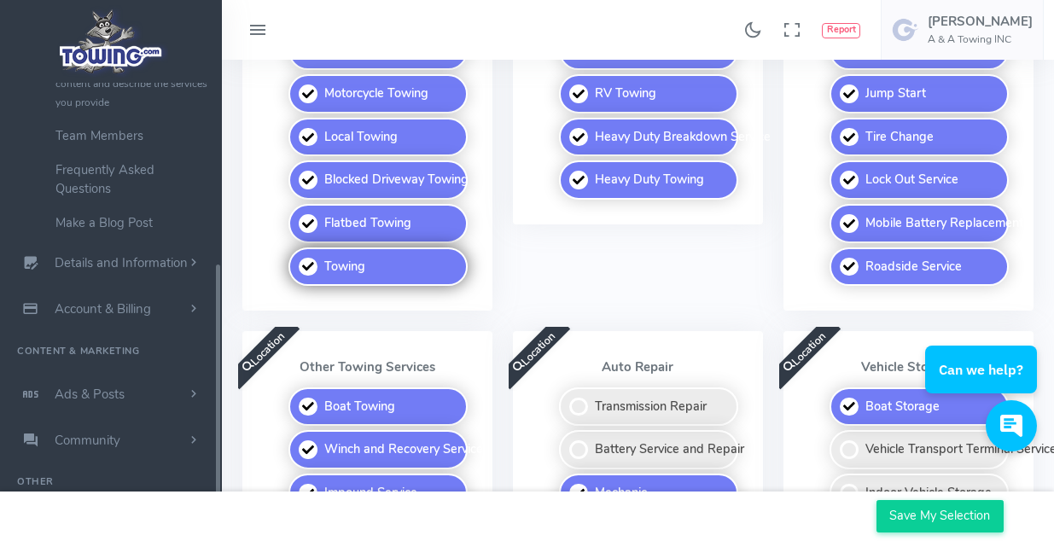
scroll to position [938, 0]
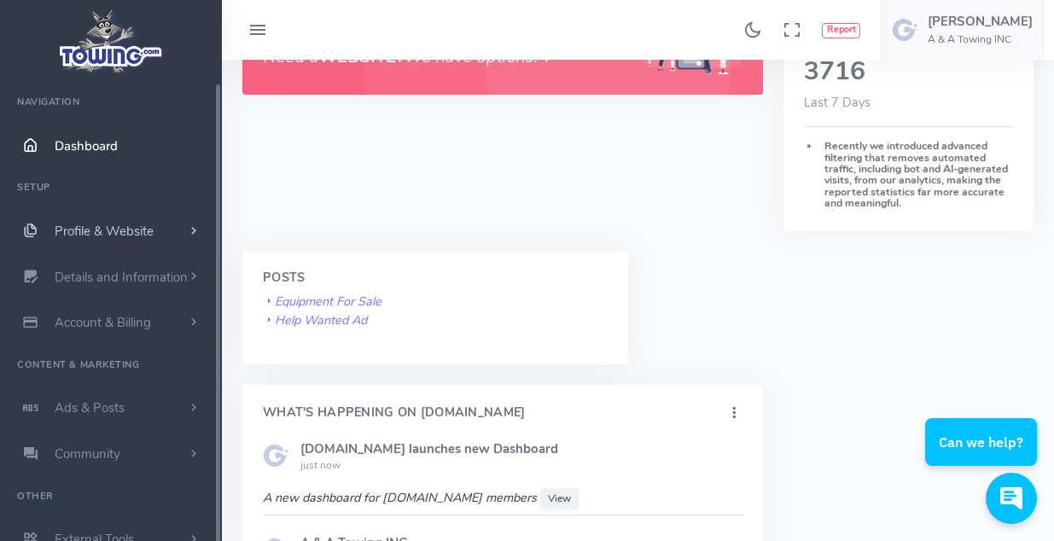
click at [101, 231] on span "Profile & Website" at bounding box center [104, 231] width 99 height 17
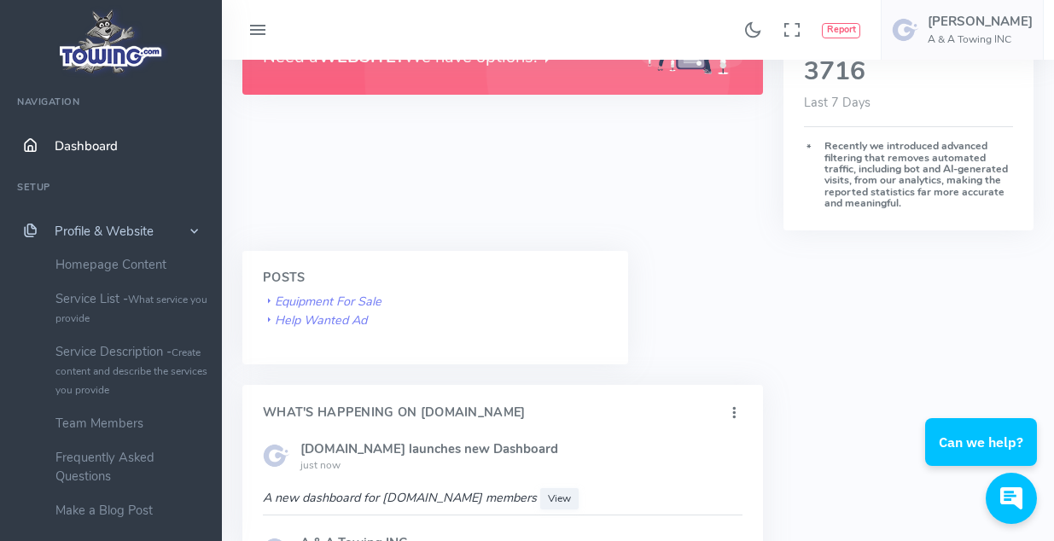
click at [96, 230] on span "Profile & Website" at bounding box center [104, 231] width 99 height 17
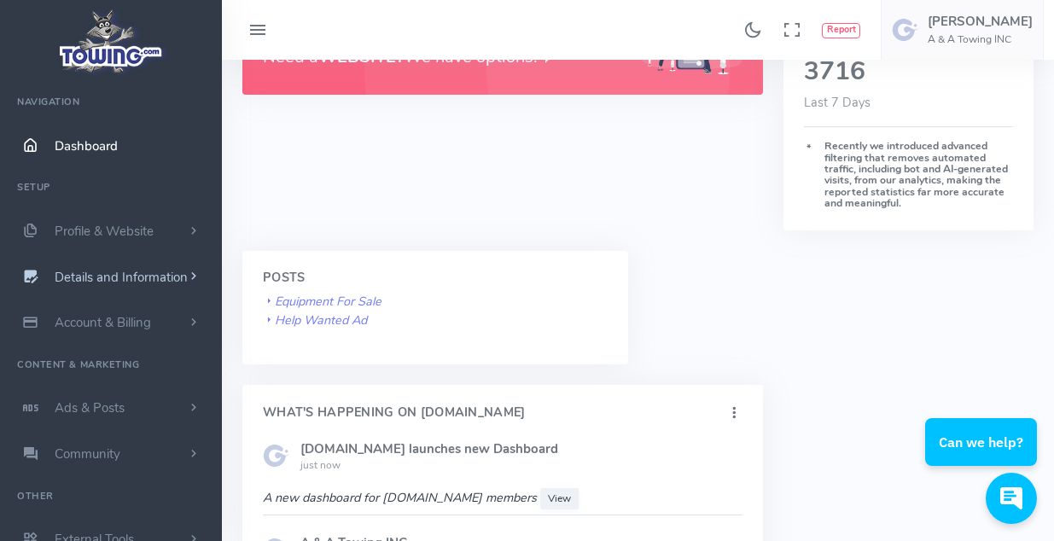
click at [93, 275] on span "Details and Information" at bounding box center [121, 277] width 133 height 17
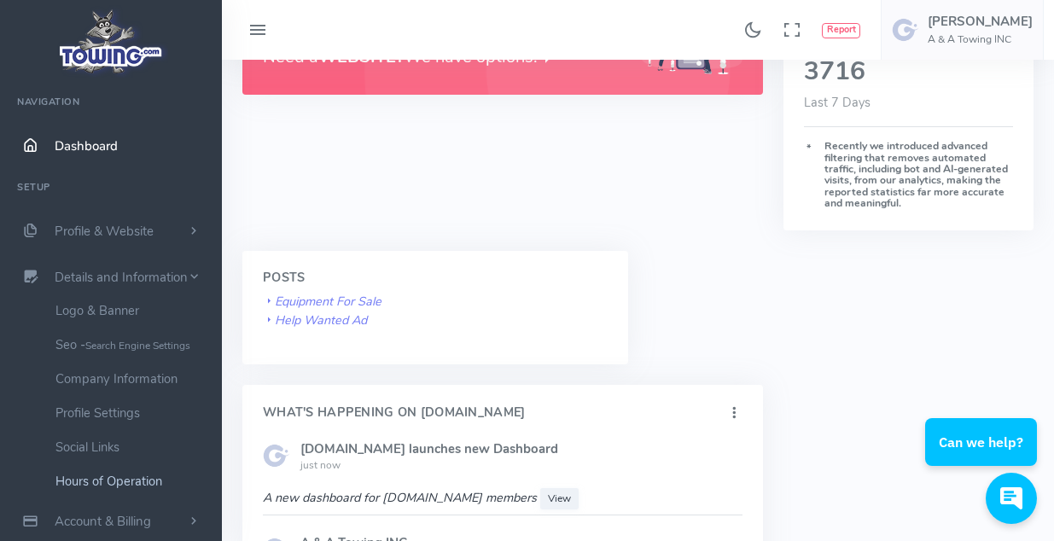
click at [110, 476] on link "Hours of Operation" at bounding box center [132, 481] width 179 height 34
